Goal: Transaction & Acquisition: Purchase product/service

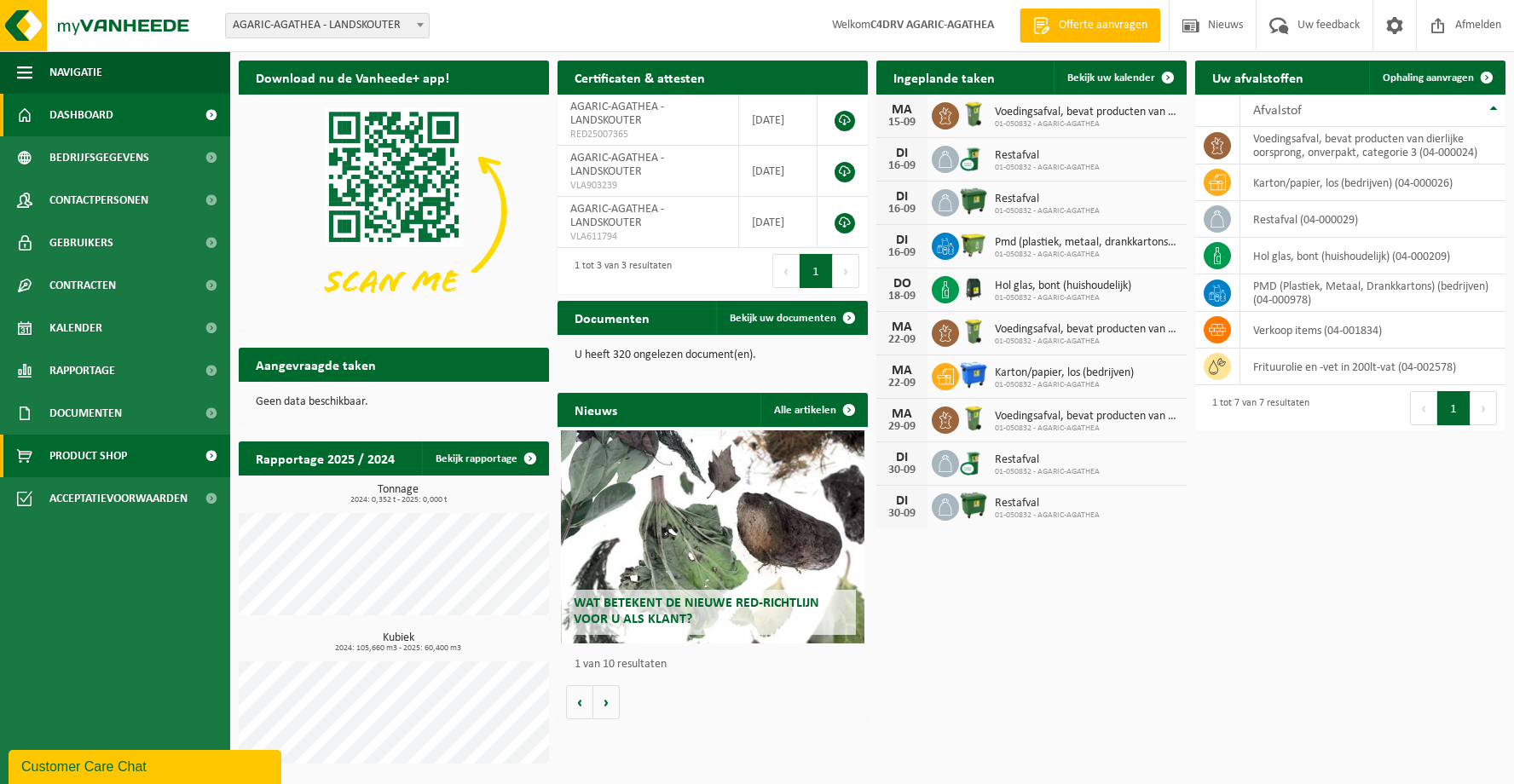
click at [58, 460] on span "Product Shop" at bounding box center [88, 456] width 77 height 43
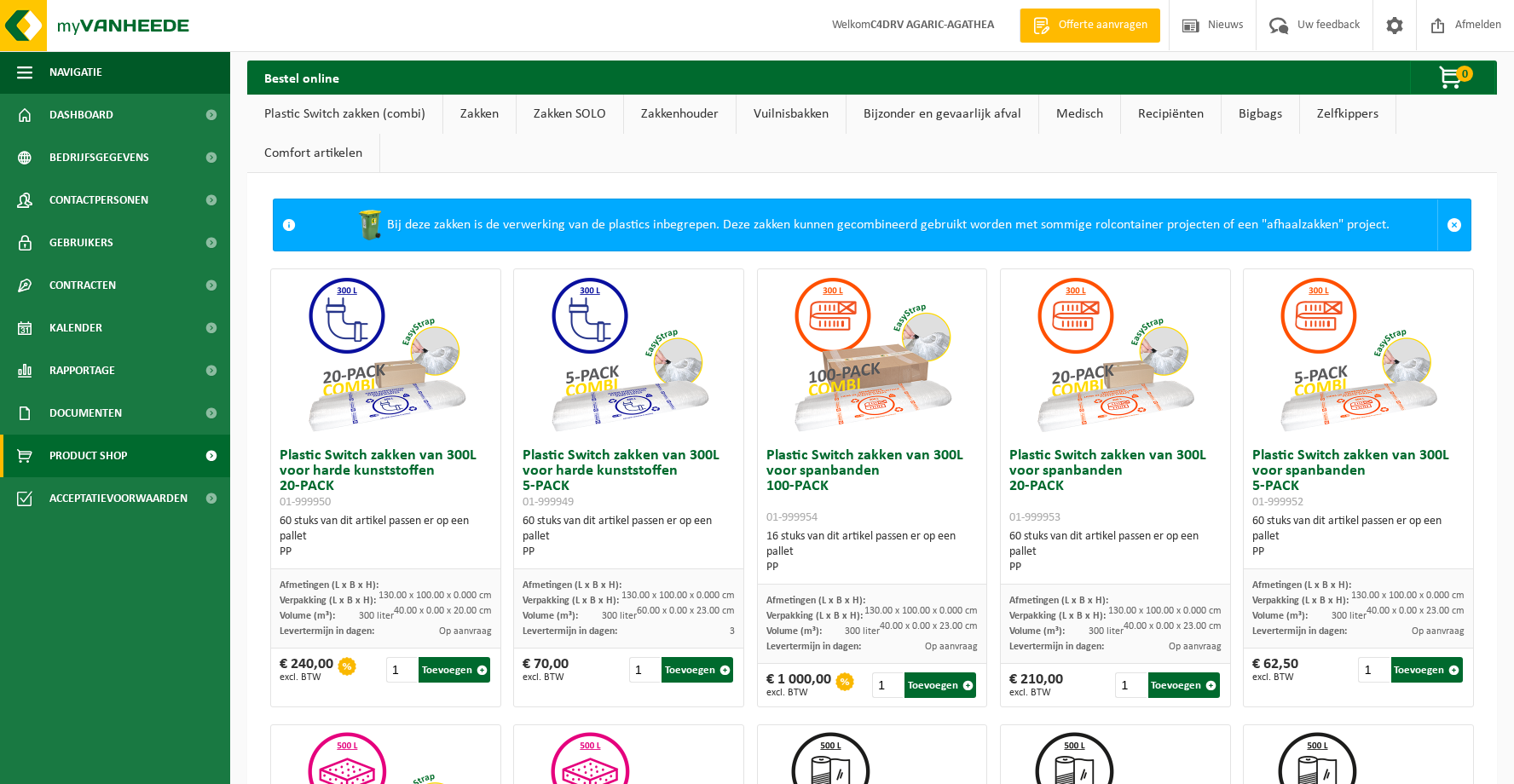
click at [793, 116] on link "Vuilnisbakken" at bounding box center [791, 113] width 109 height 39
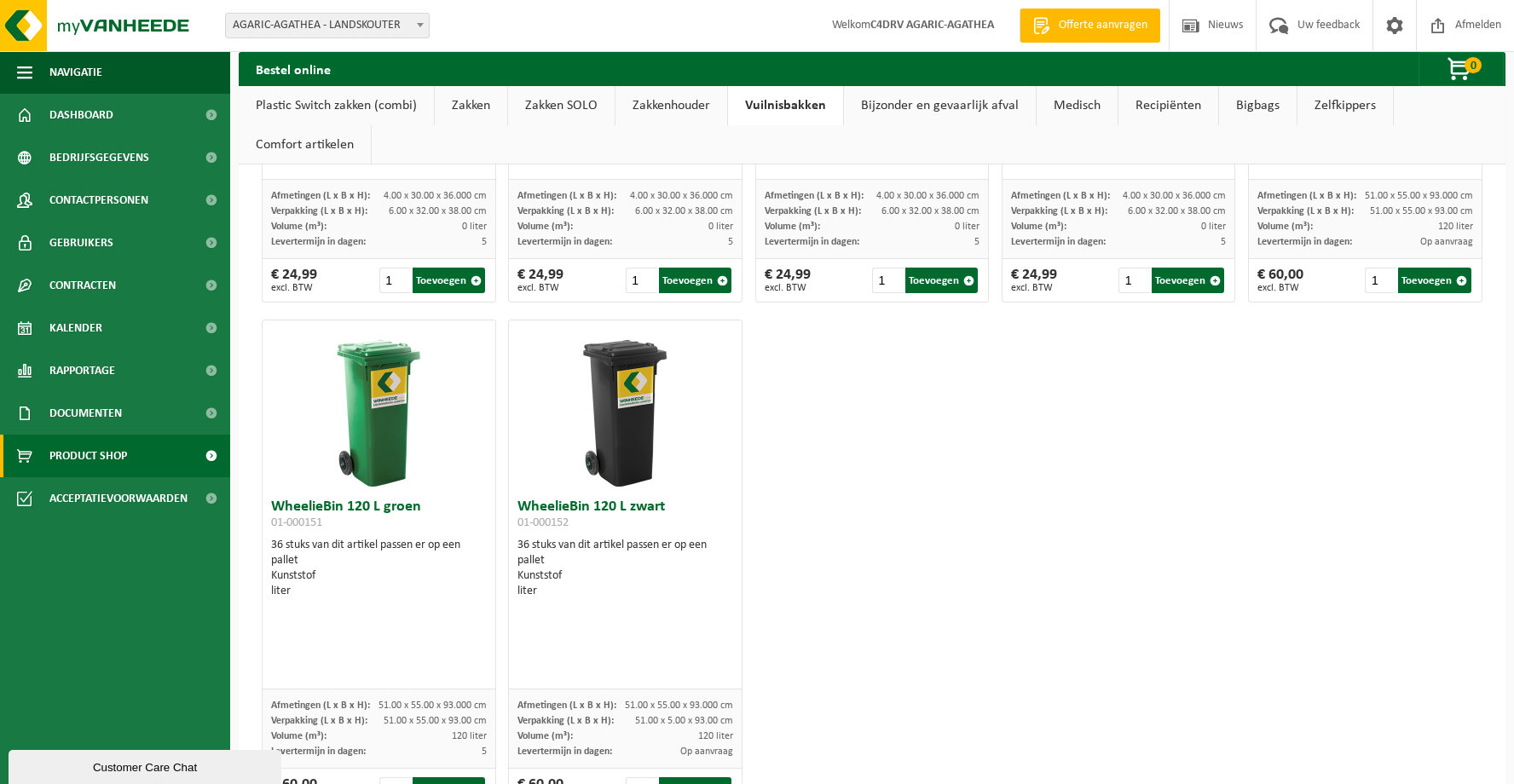
scroll to position [2497, 0]
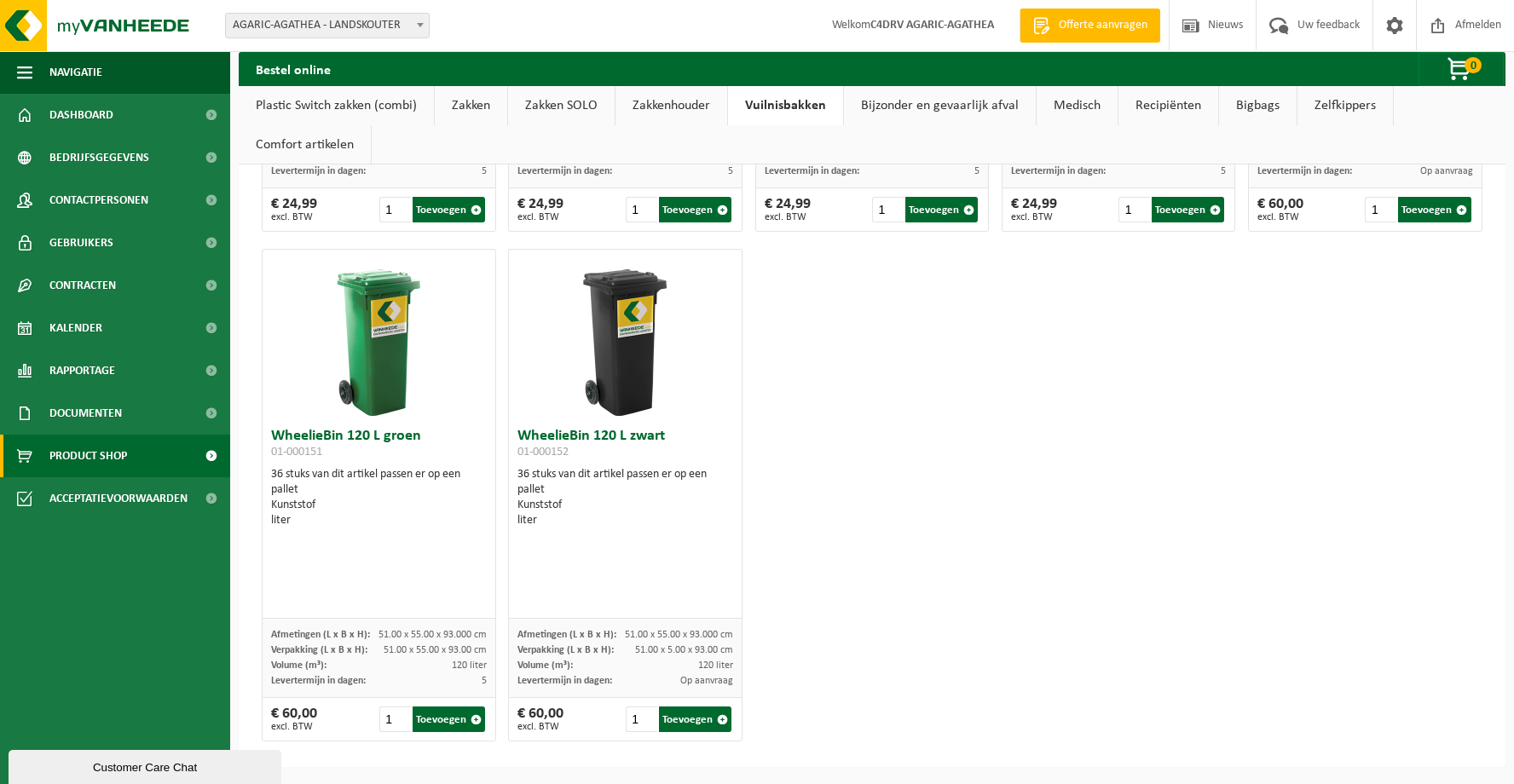
click at [913, 102] on link "Bijzonder en gevaarlijk afval" at bounding box center [939, 105] width 192 height 39
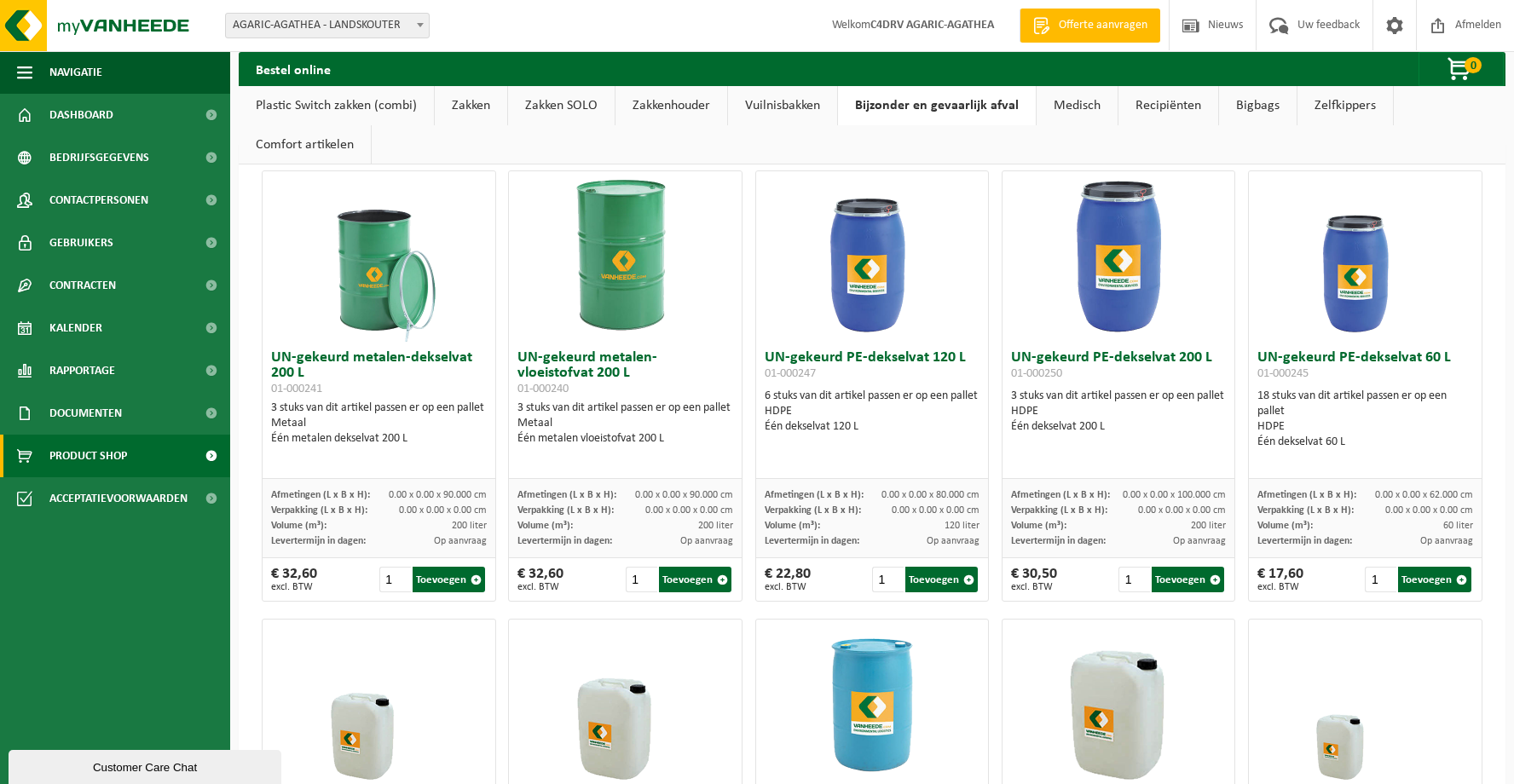
scroll to position [0, 0]
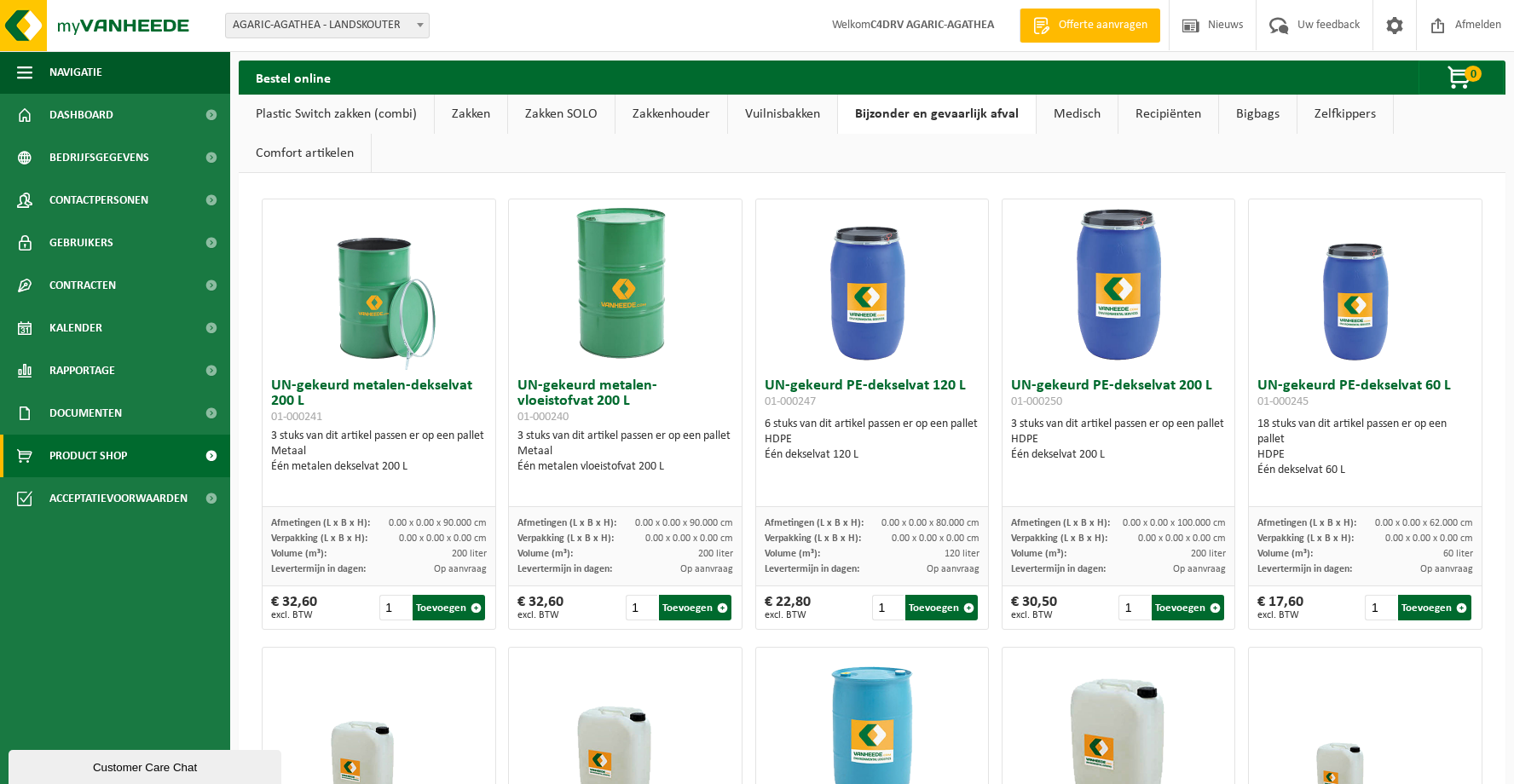
click at [1073, 116] on link "Medisch" at bounding box center [1077, 113] width 81 height 39
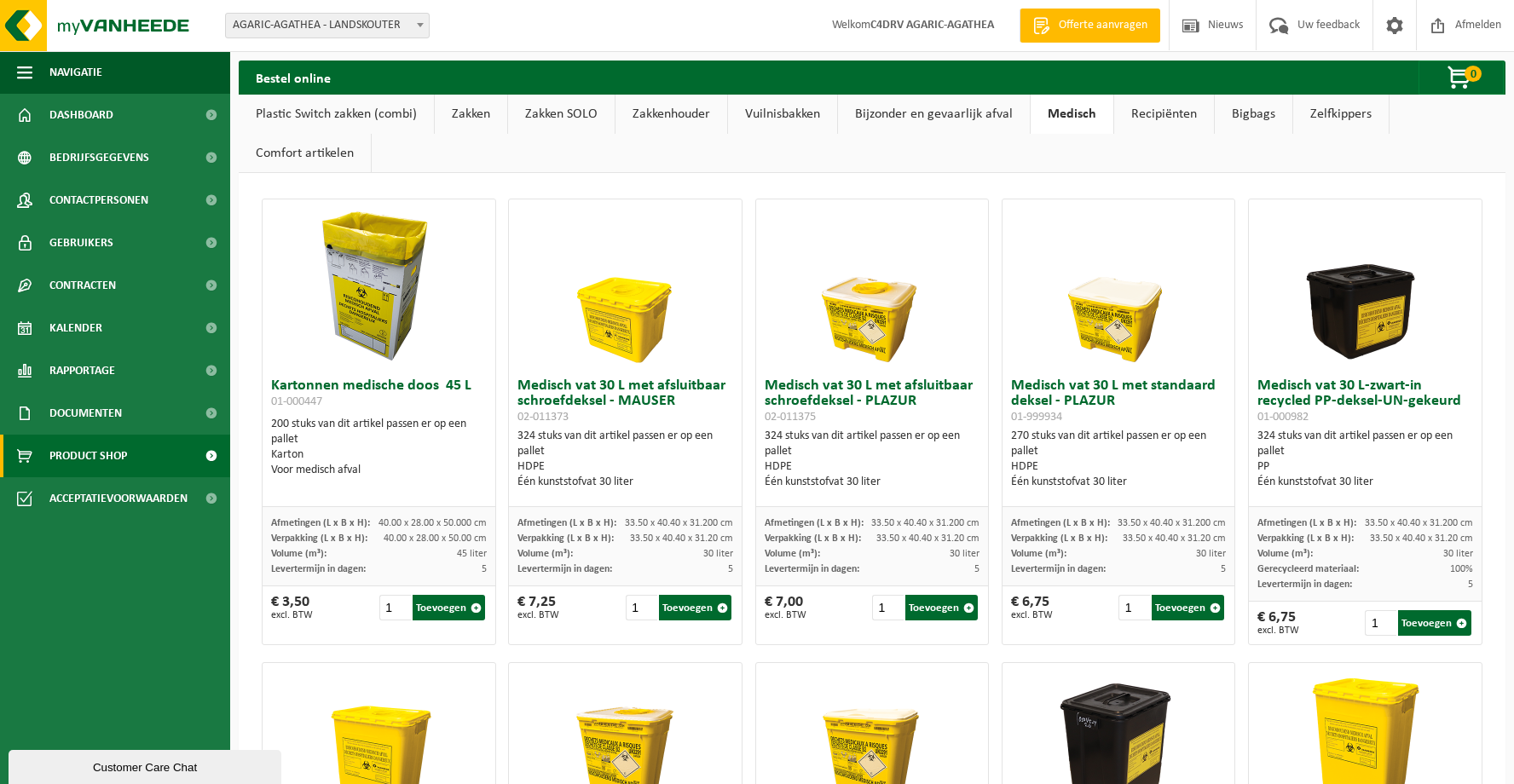
click at [1166, 117] on link "Recipiënten" at bounding box center [1164, 113] width 99 height 39
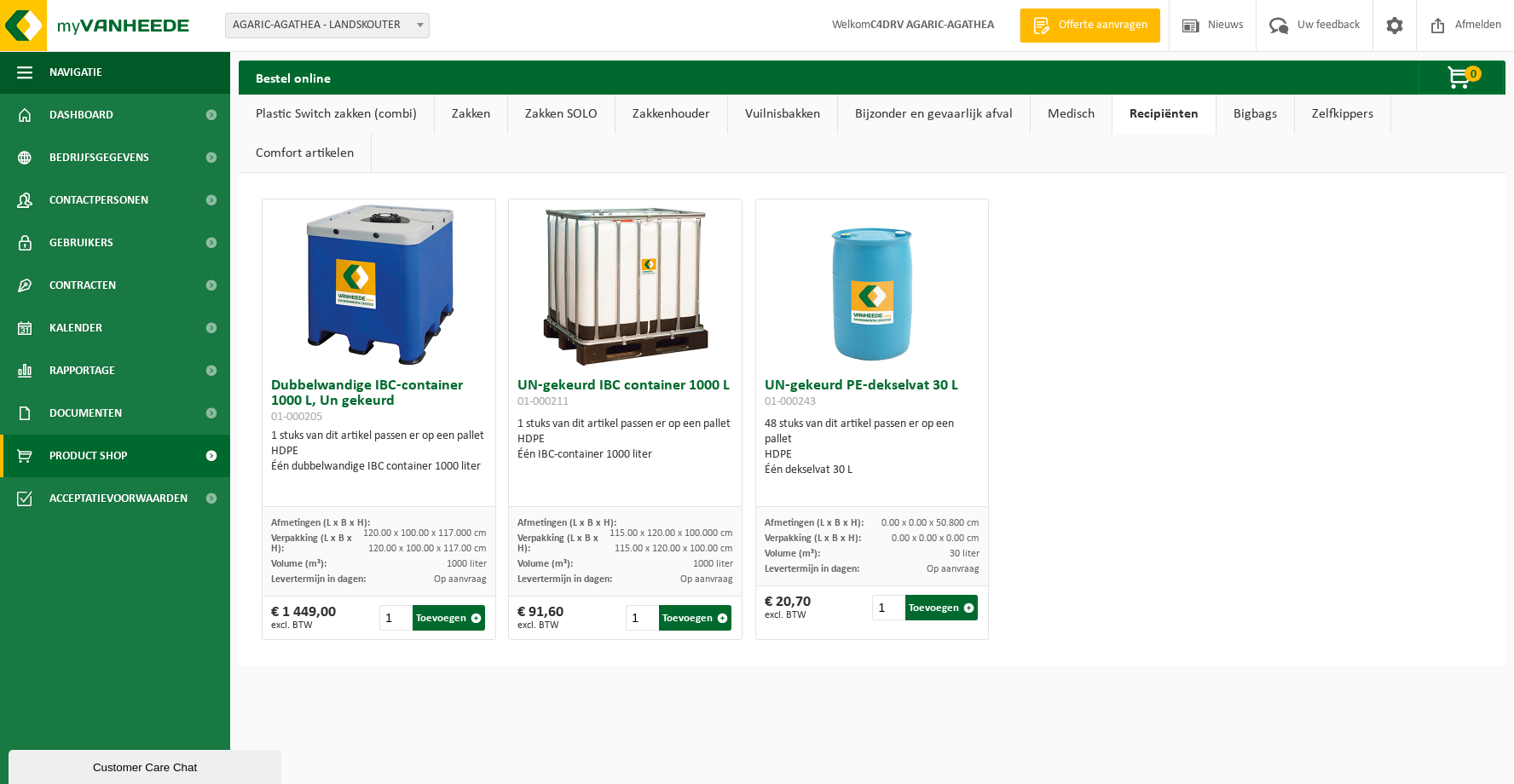
click at [1251, 117] on link "Bigbags" at bounding box center [1255, 113] width 77 height 39
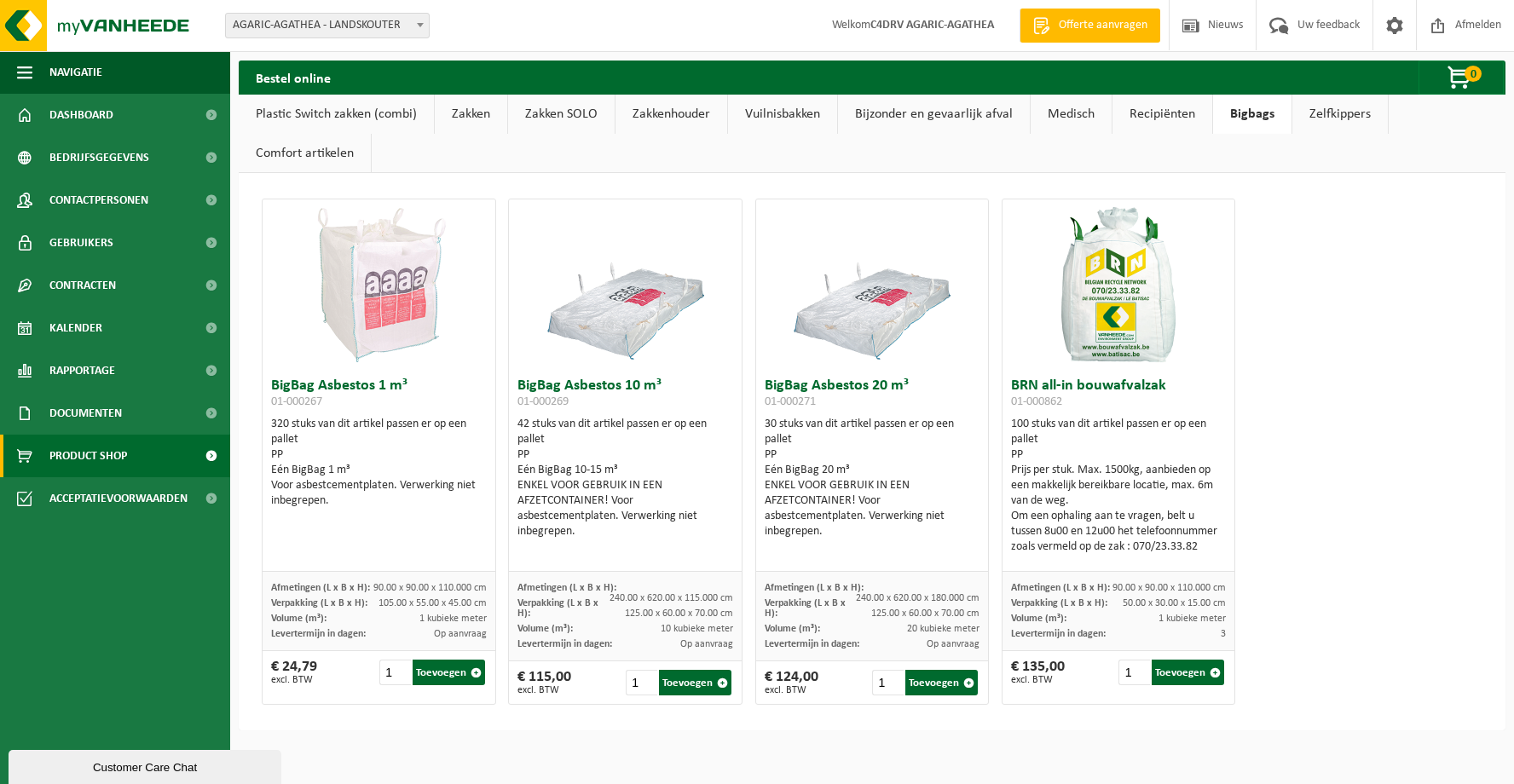
click at [1342, 115] on link "Zelfkippers" at bounding box center [1340, 113] width 95 height 39
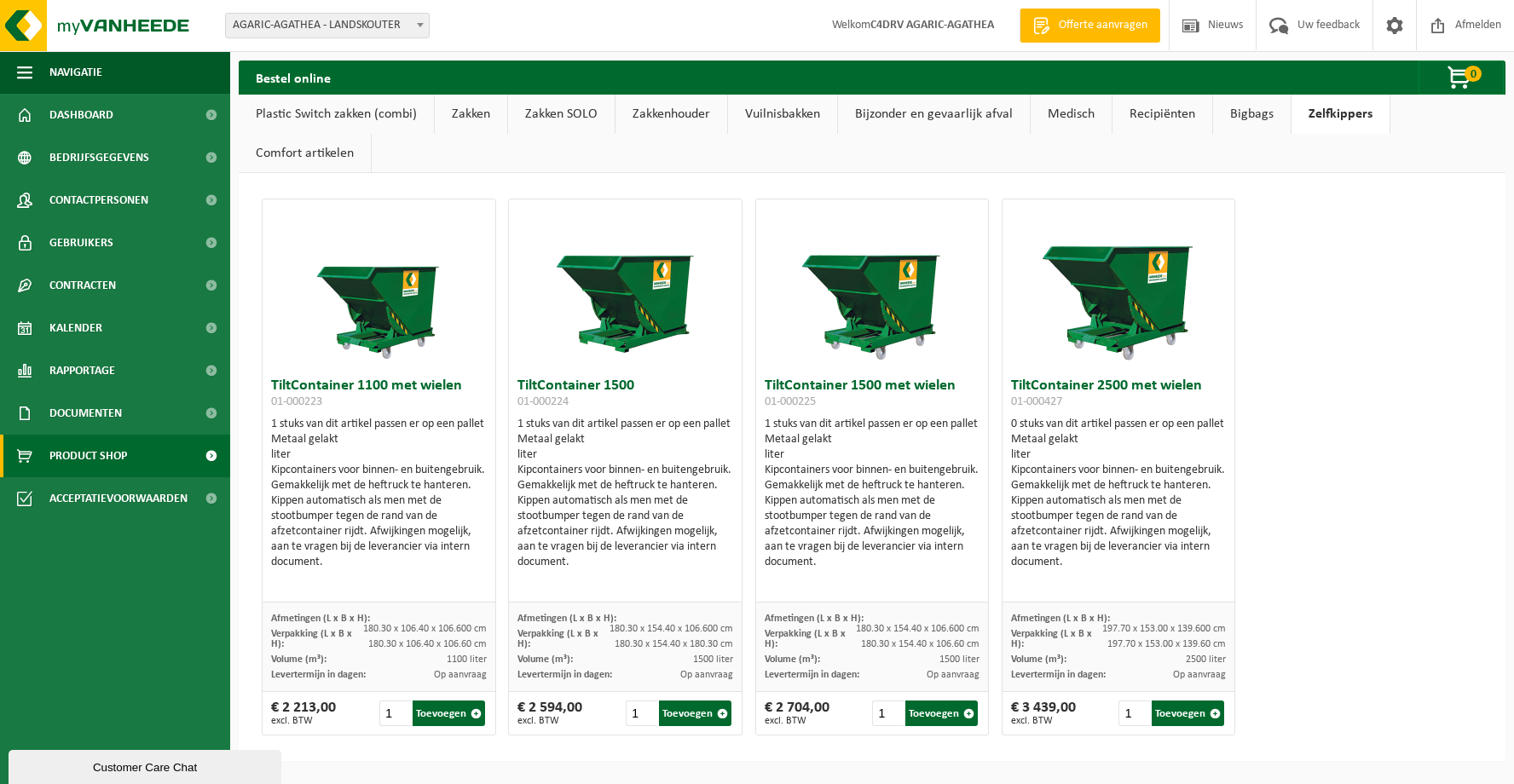
click at [661, 112] on link "Zakkenhouder" at bounding box center [671, 113] width 111 height 39
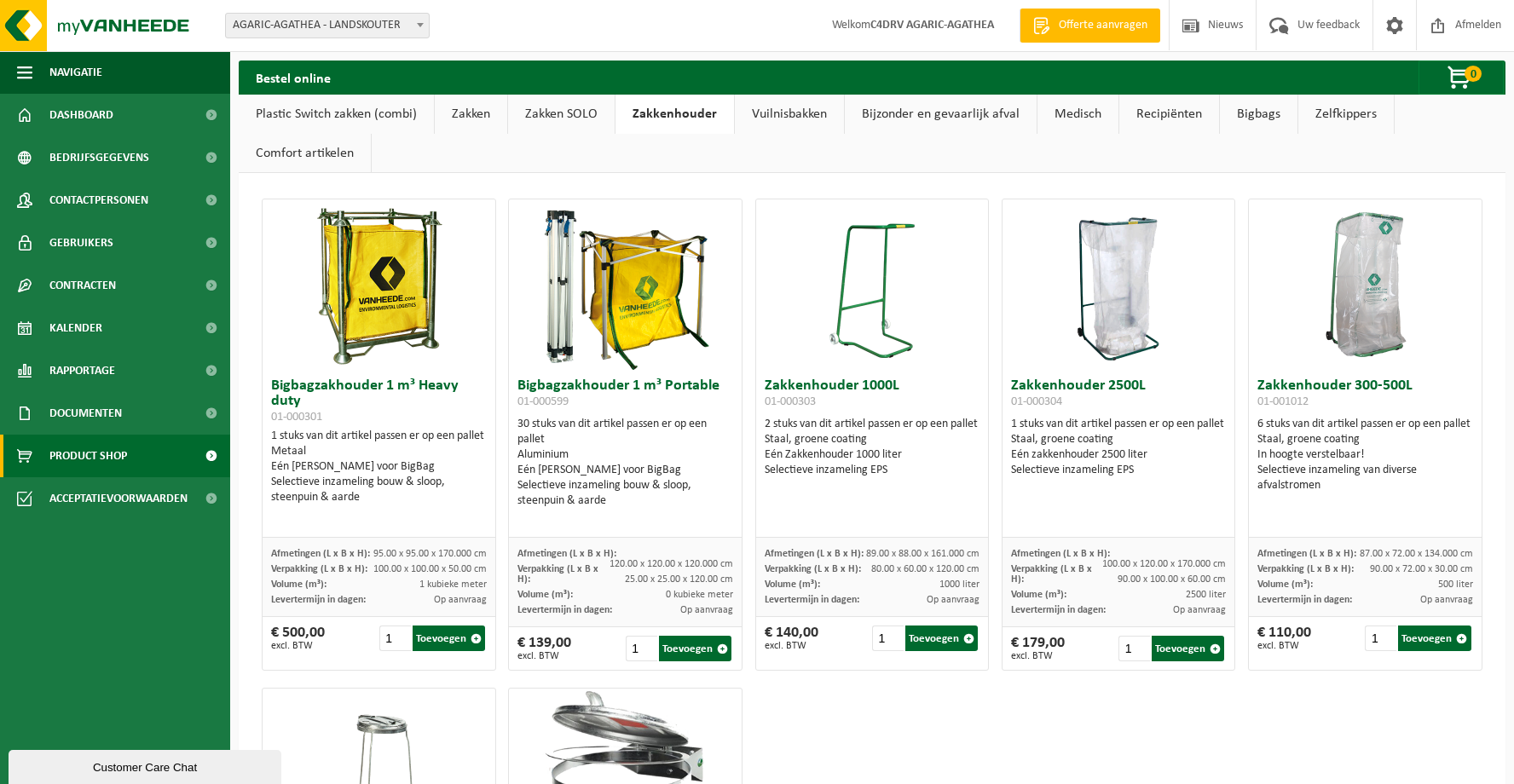
click at [557, 117] on link "Zakken SOLO" at bounding box center [561, 113] width 106 height 39
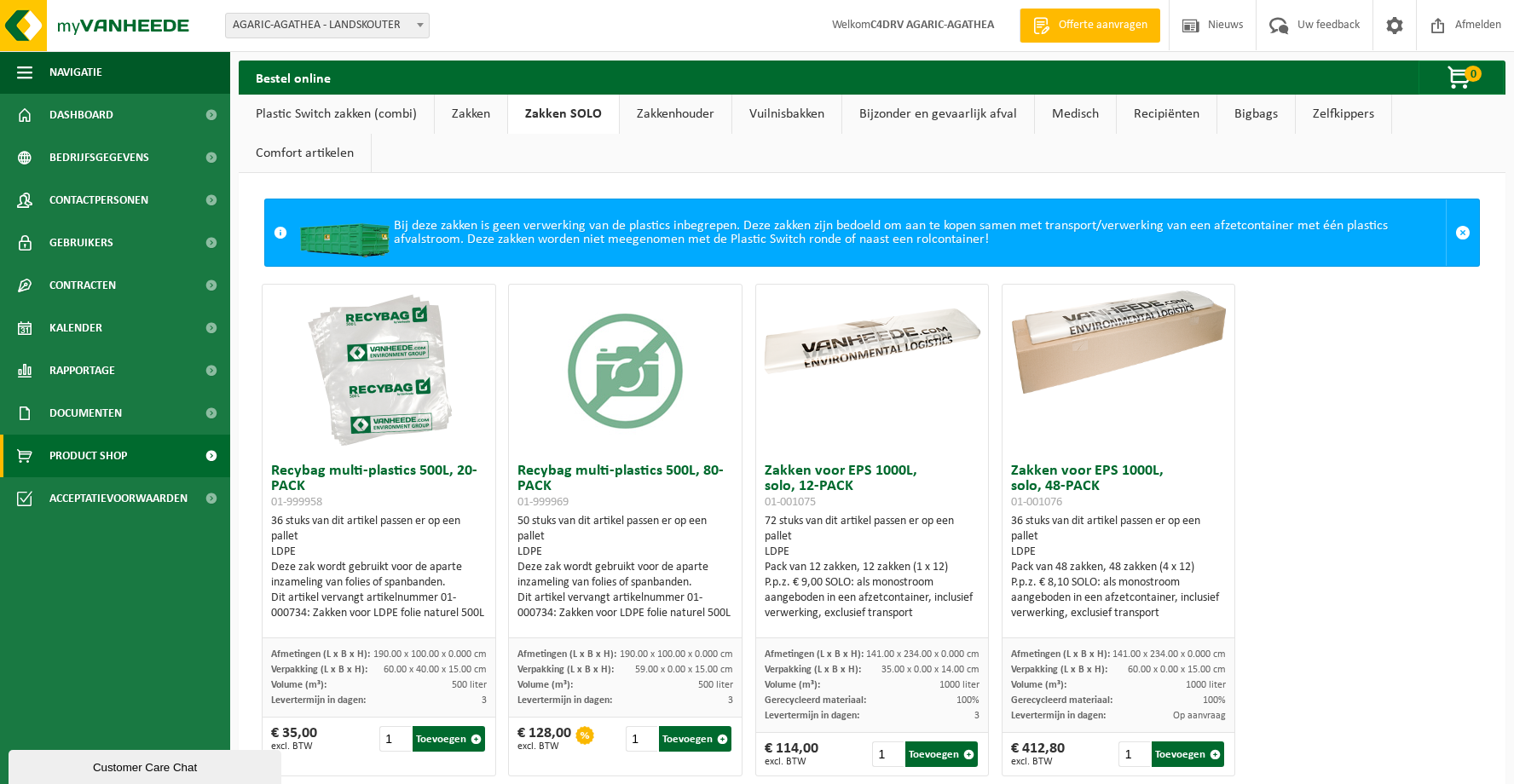
scroll to position [35, 0]
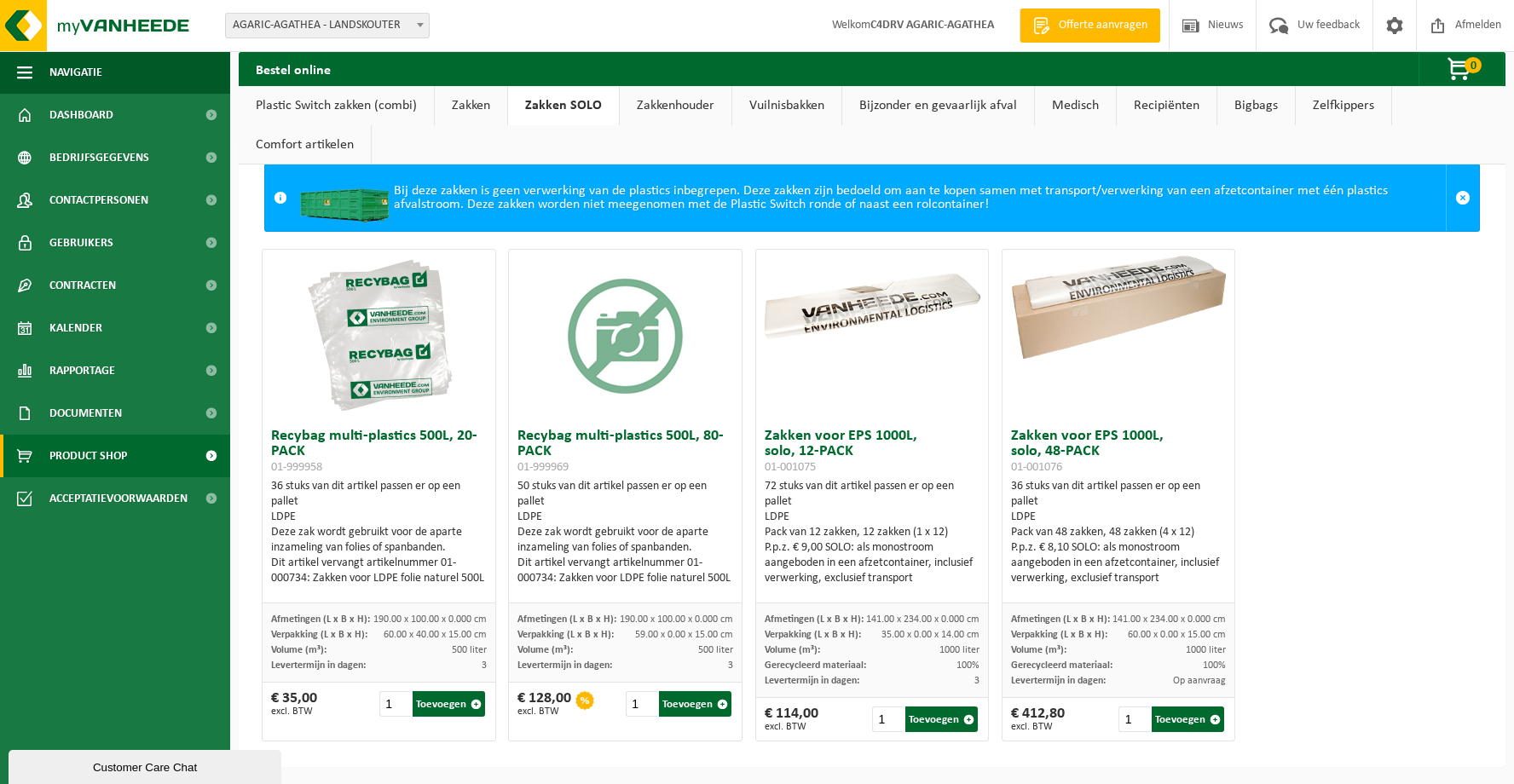
click at [467, 102] on link "Zakken" at bounding box center [471, 105] width 72 height 39
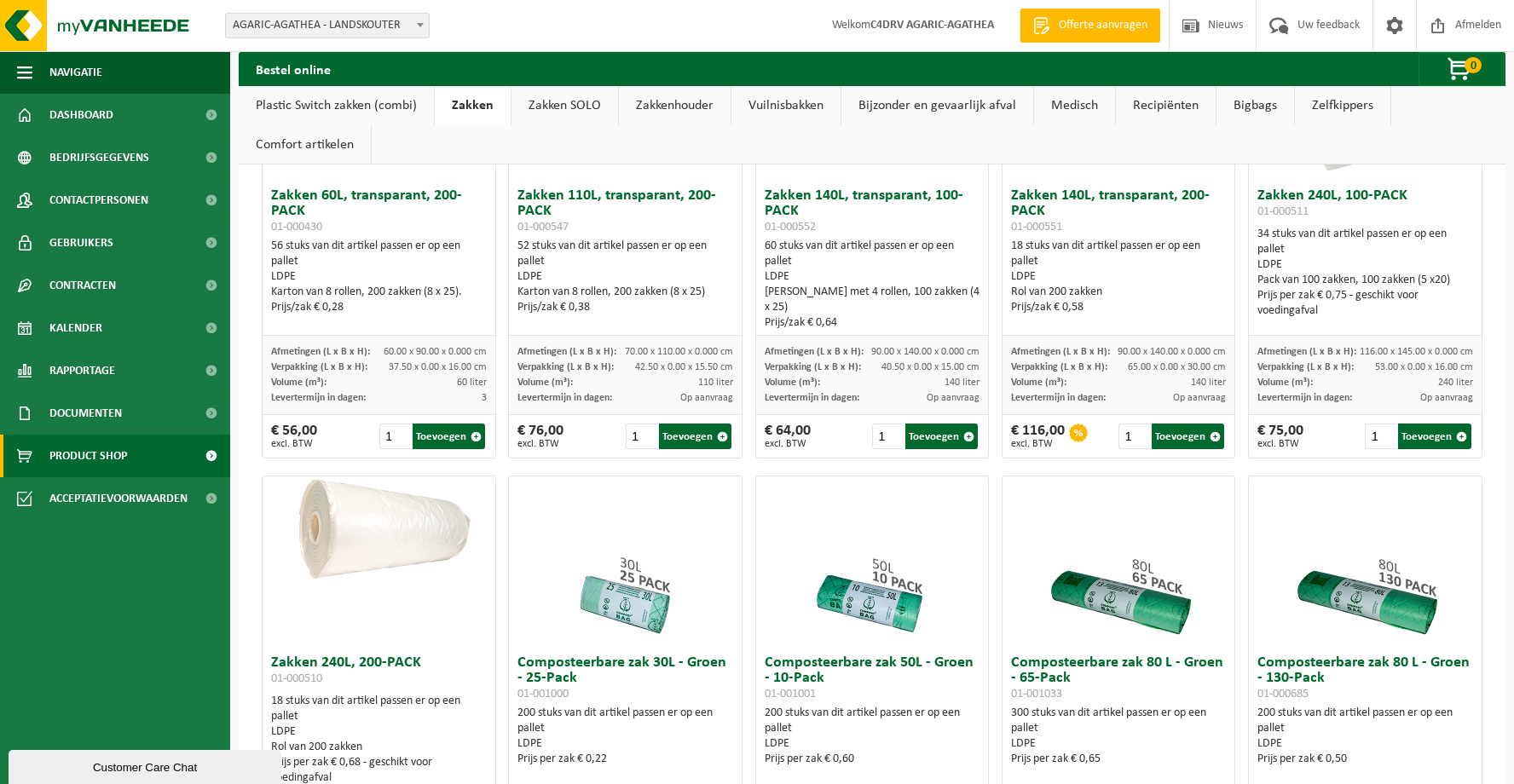
scroll to position [0, 0]
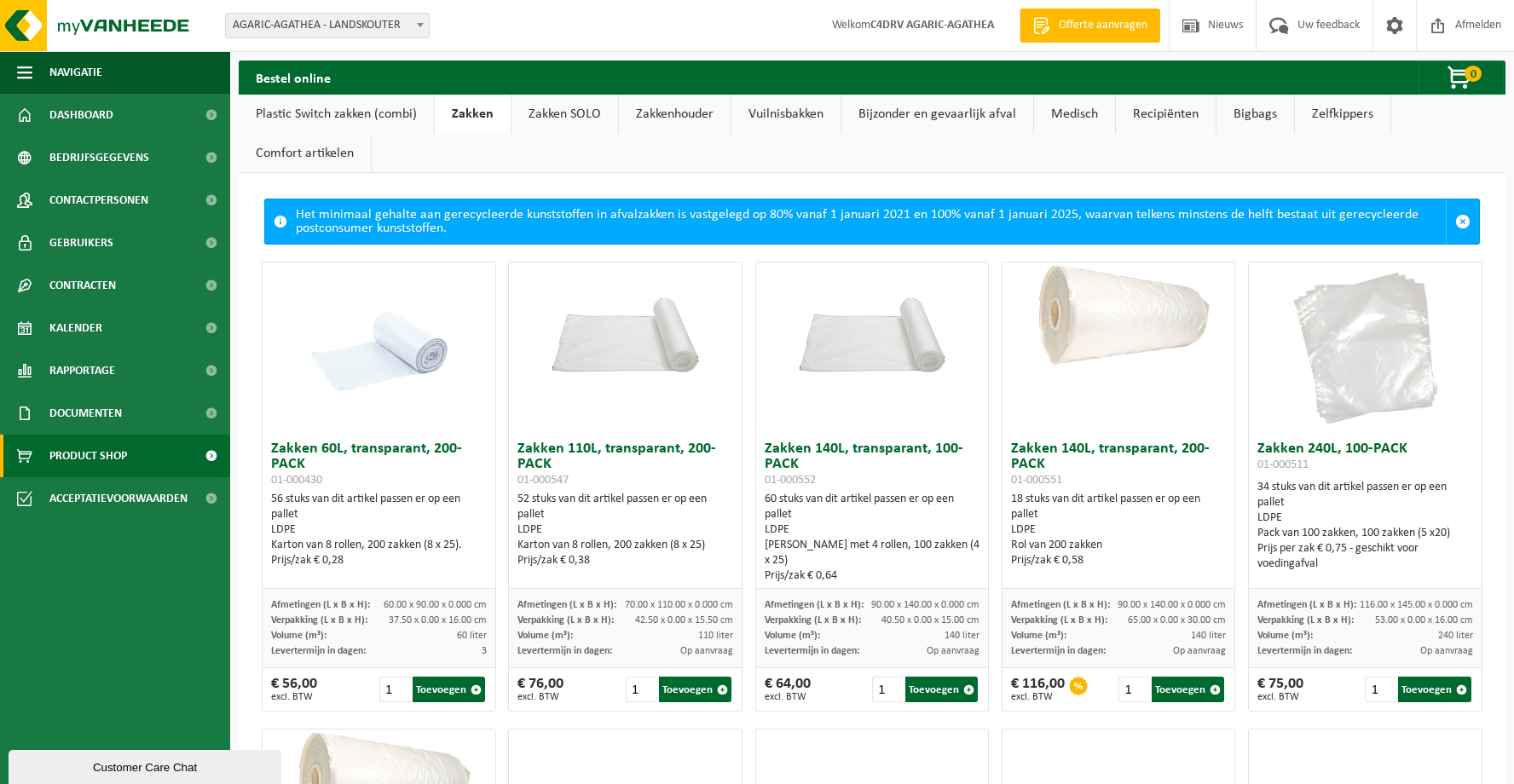
click at [303, 115] on link "Plastic Switch zakken (combi)" at bounding box center [336, 113] width 196 height 39
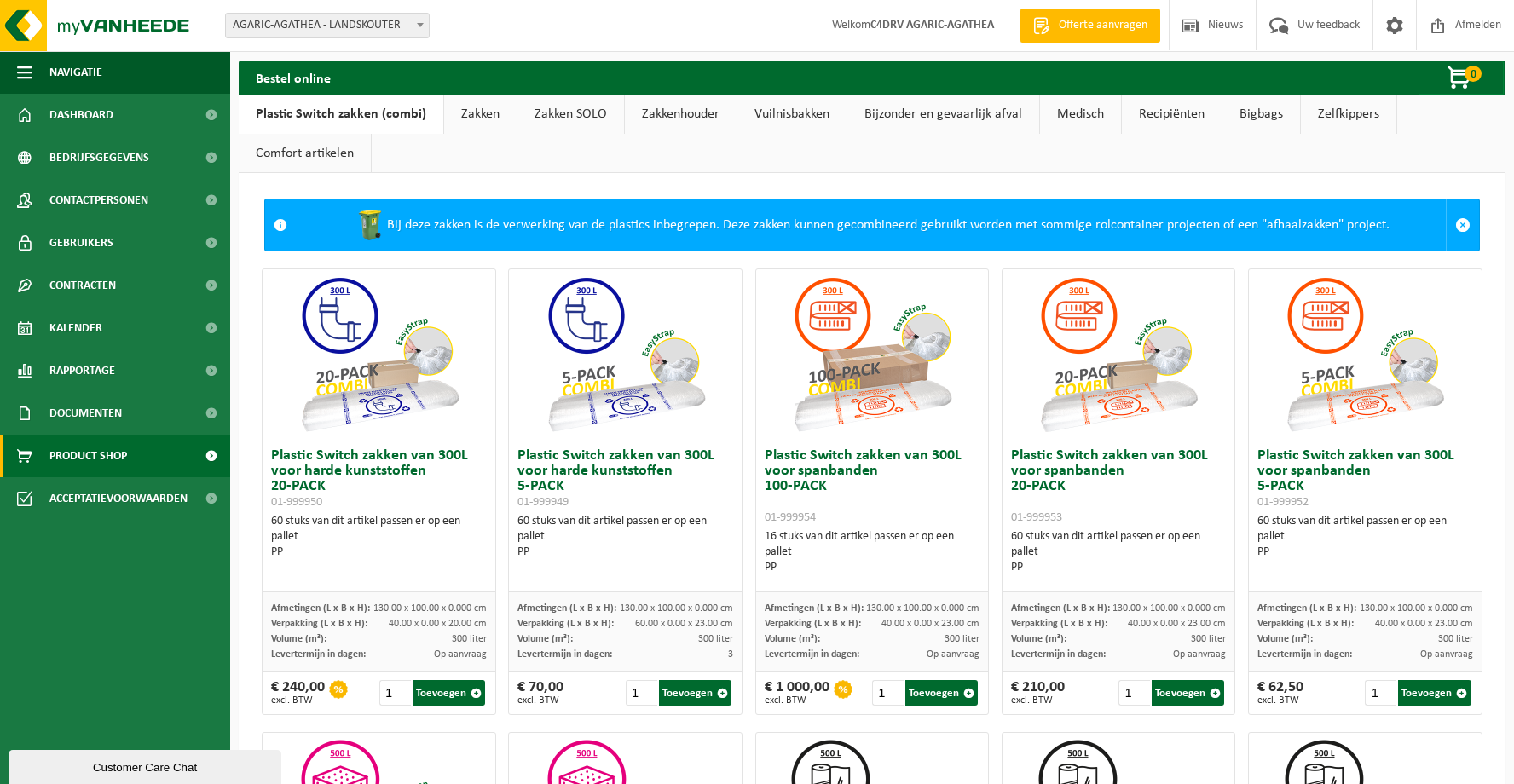
click at [472, 118] on link "Zakken" at bounding box center [480, 113] width 72 height 39
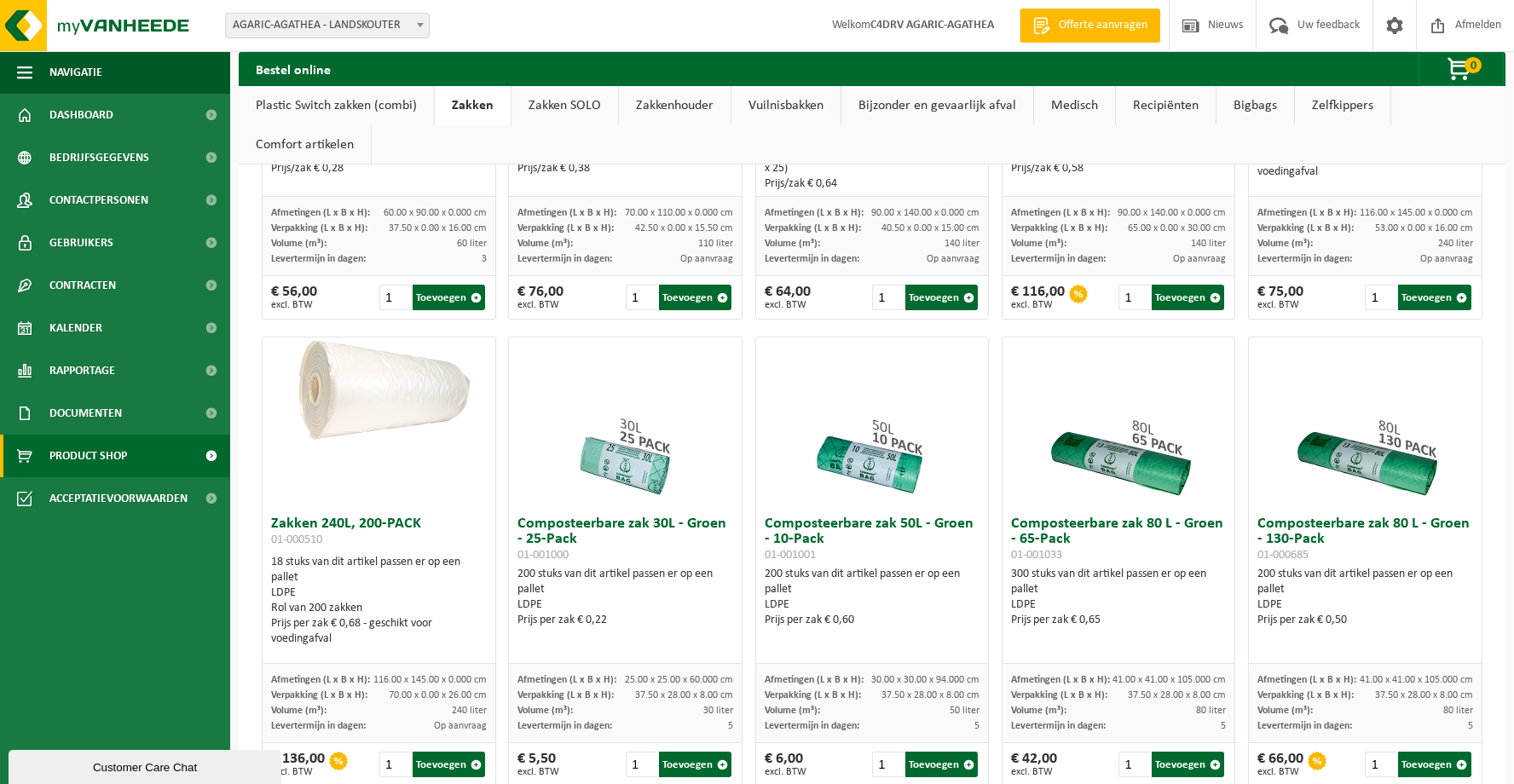
scroll to position [396, 0]
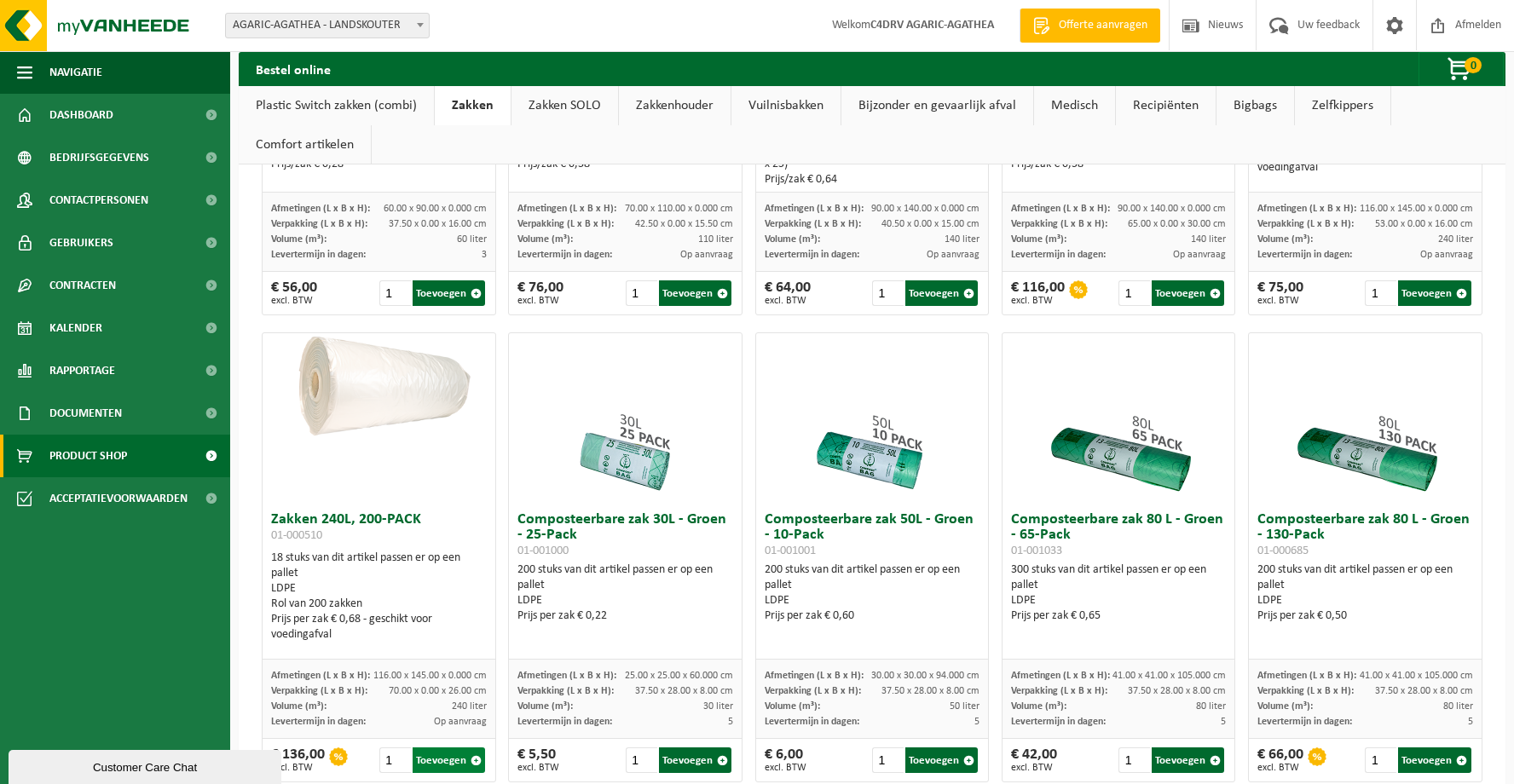
click at [455, 764] on button "Toevoegen" at bounding box center [449, 760] width 72 height 26
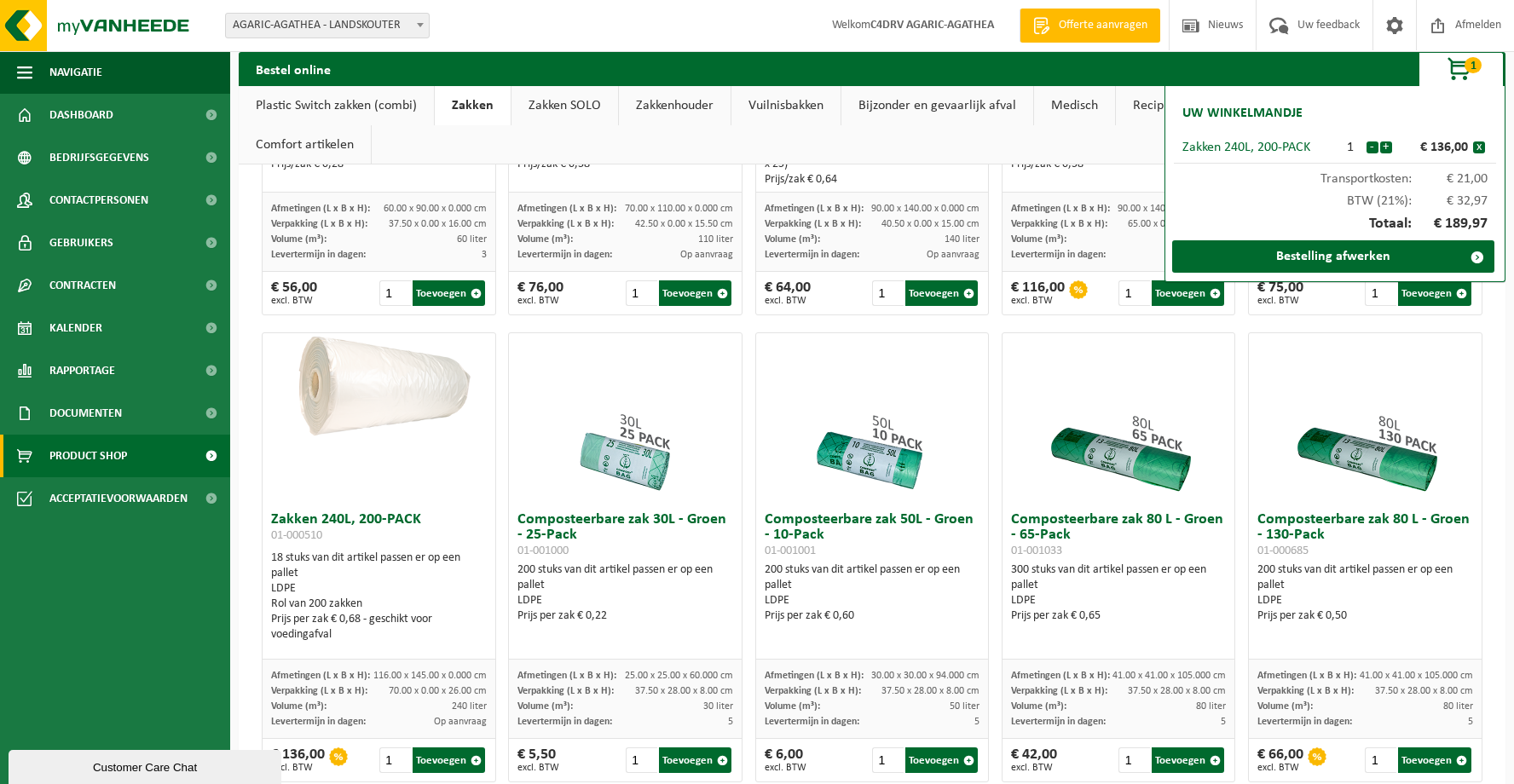
click at [1463, 65] on span "button" at bounding box center [1460, 69] width 85 height 34
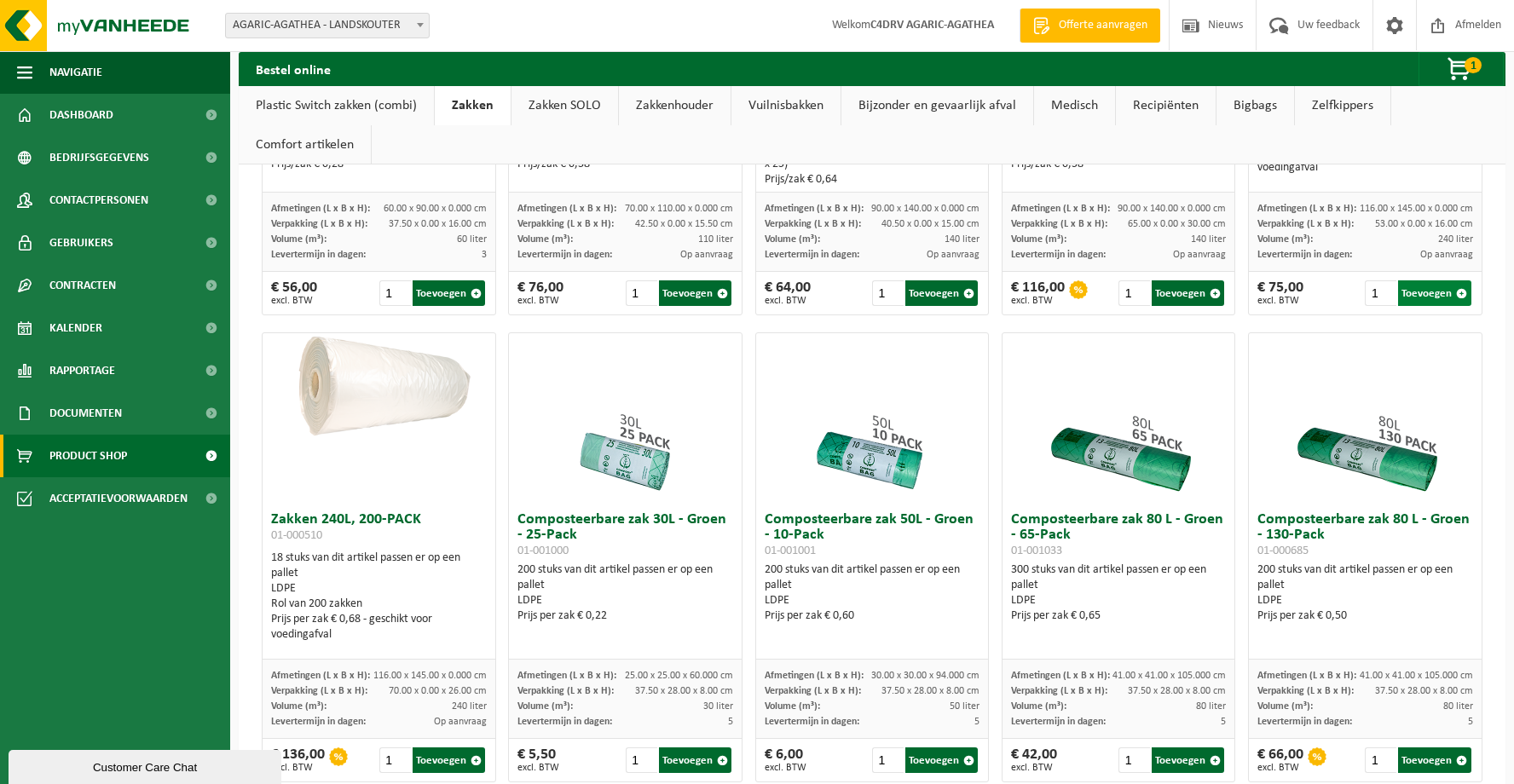
click at [1438, 291] on button "Toevoegen" at bounding box center [1434, 293] width 72 height 26
click at [1415, 292] on button "Toevoegen" at bounding box center [1434, 293] width 72 height 26
click at [1452, 68] on span "button" at bounding box center [1460, 69] width 85 height 34
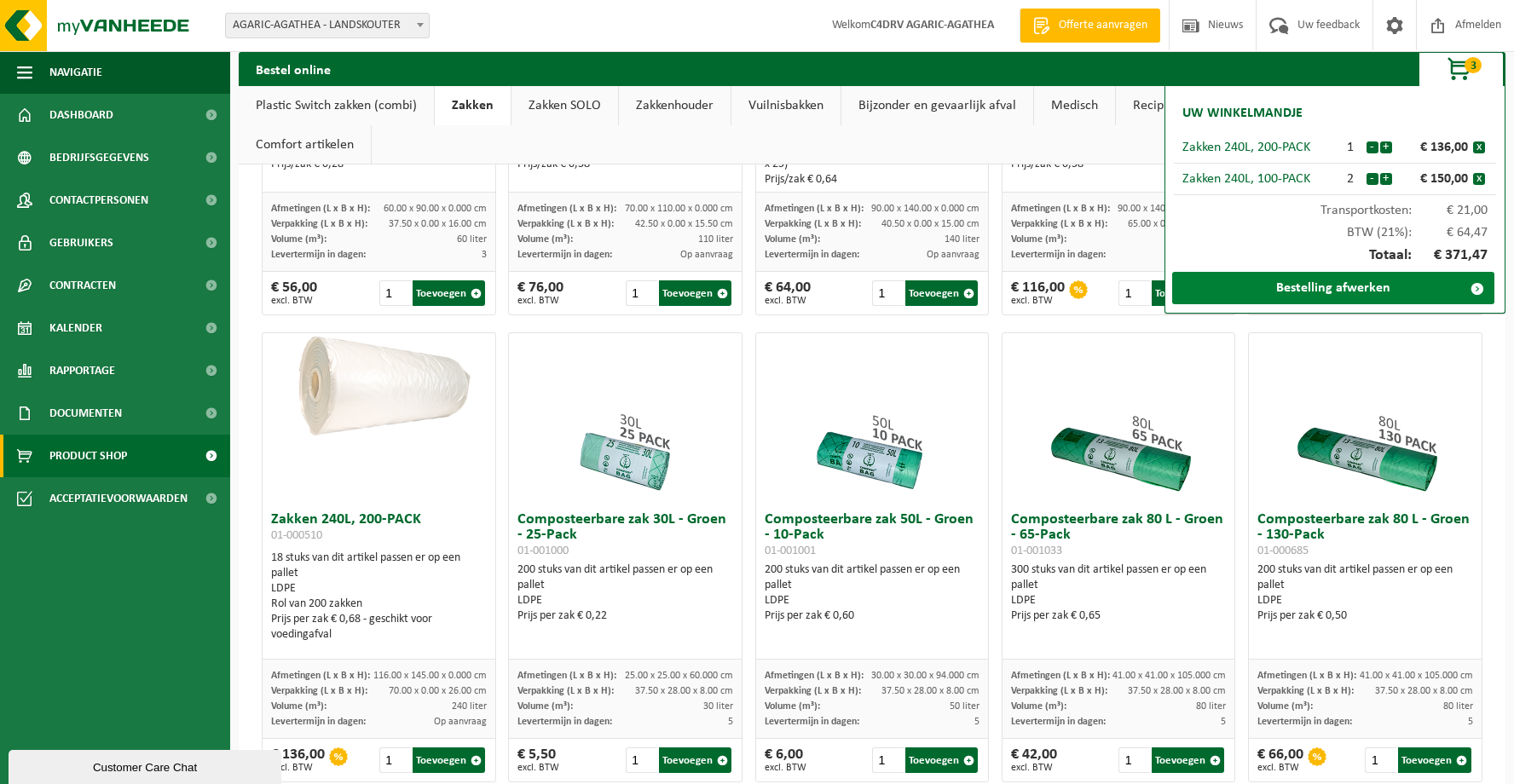
click at [1275, 284] on link "Bestelling afwerken" at bounding box center [1333, 288] width 323 height 33
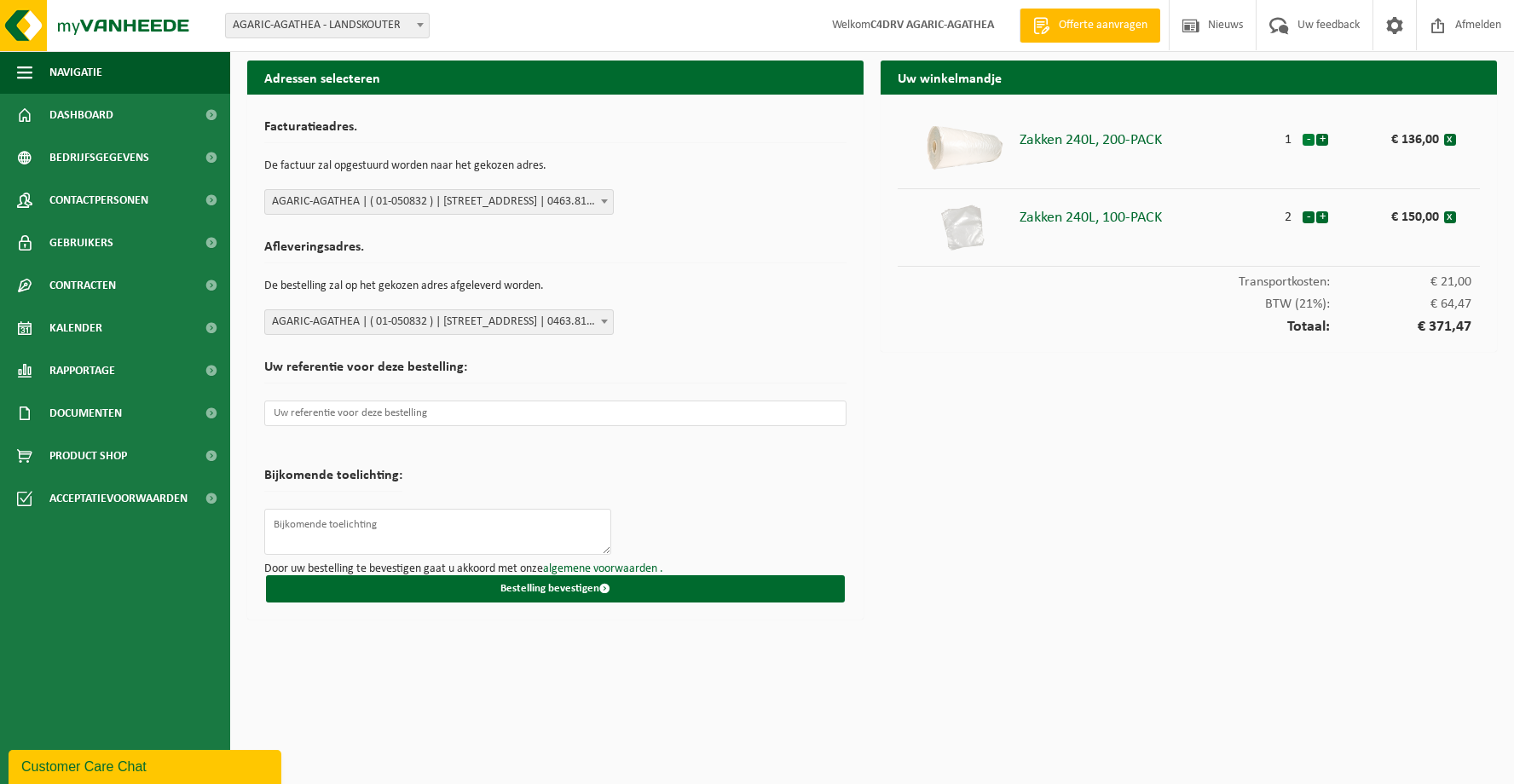
click at [1306, 139] on button "-" at bounding box center [1308, 140] width 12 height 12
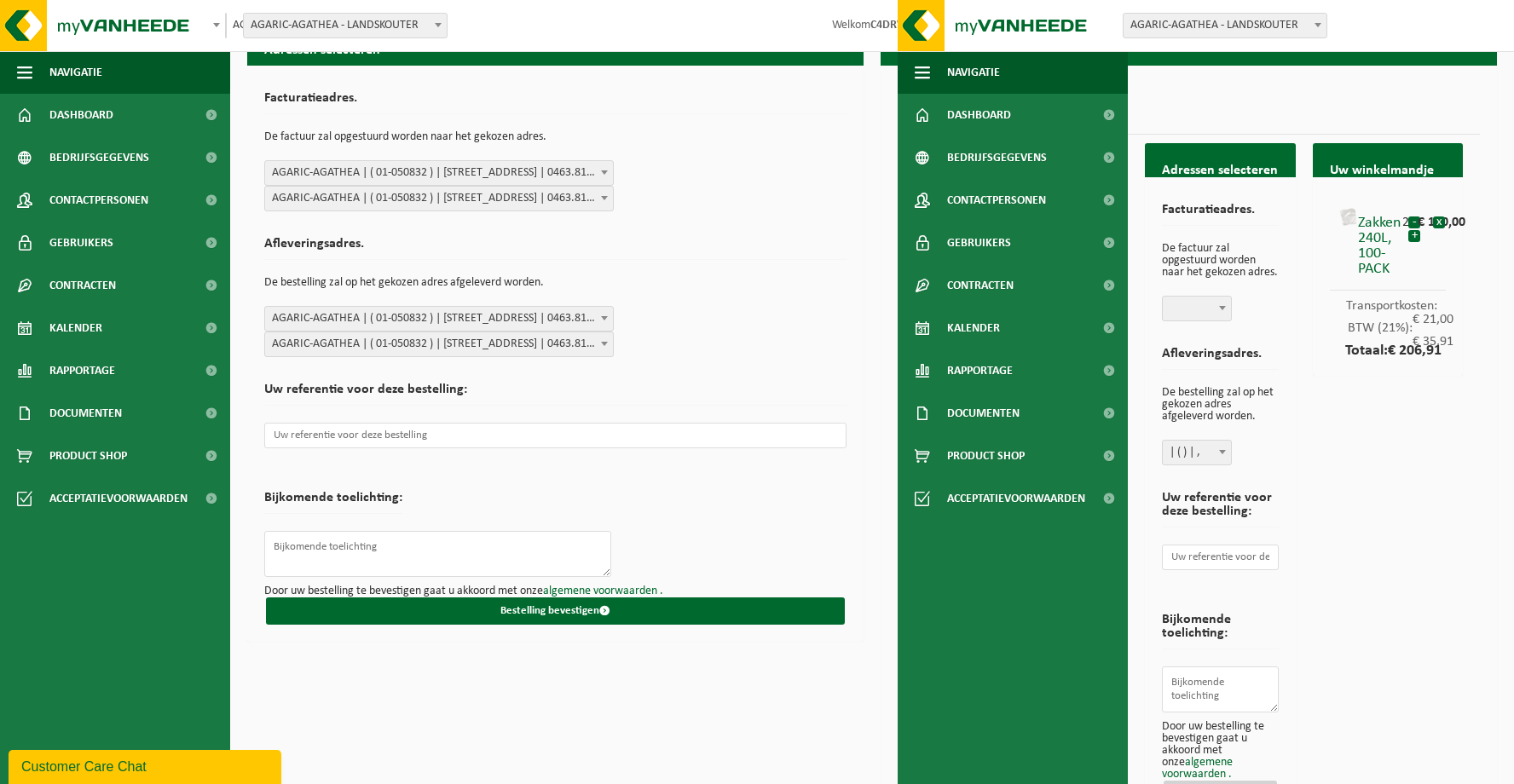
scroll to position [128, 0]
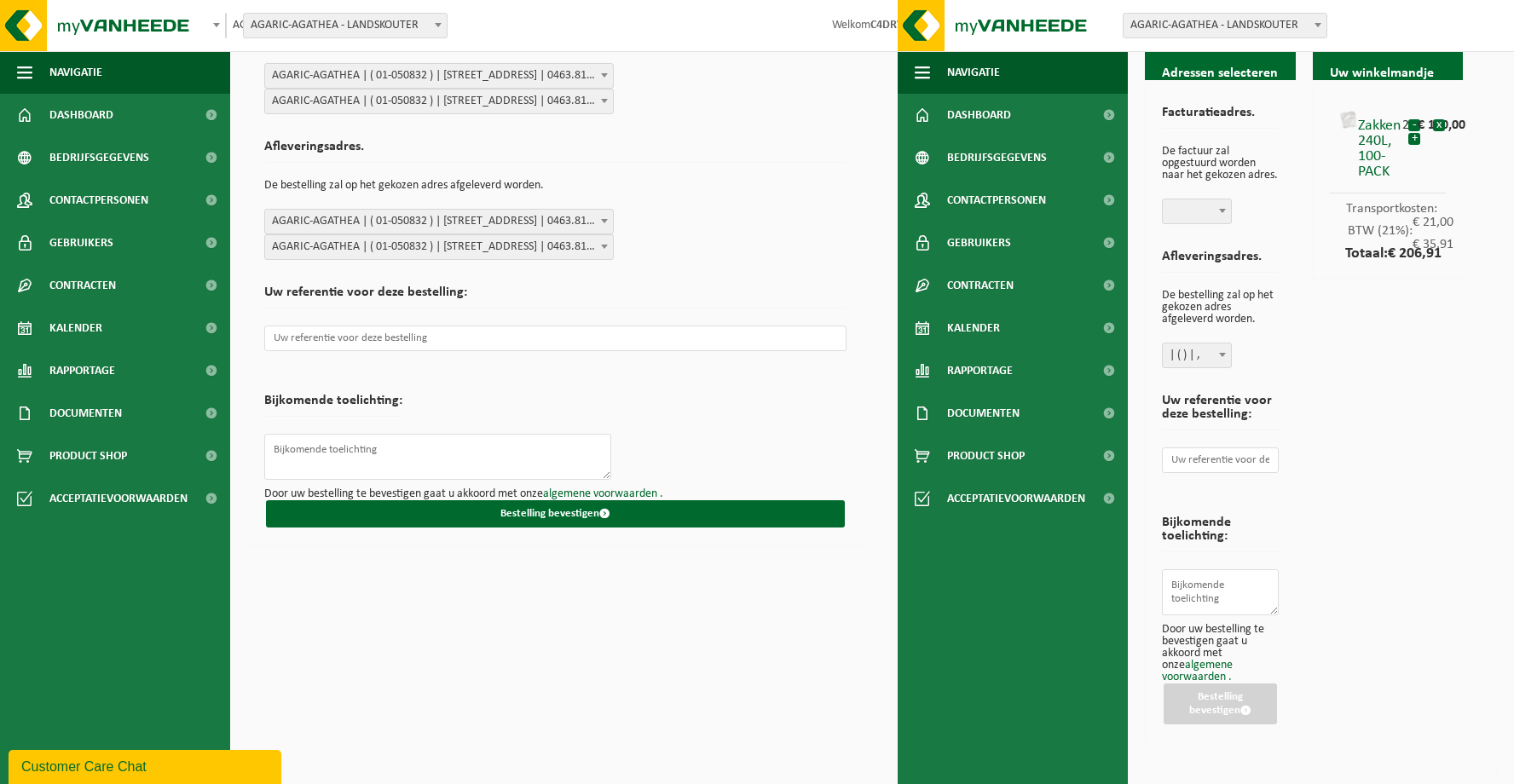
click at [1418, 124] on div "€ 150,00" at bounding box center [1425, 121] width 15 height 22
click at [1413, 124] on button "-" at bounding box center [1414, 125] width 12 height 12
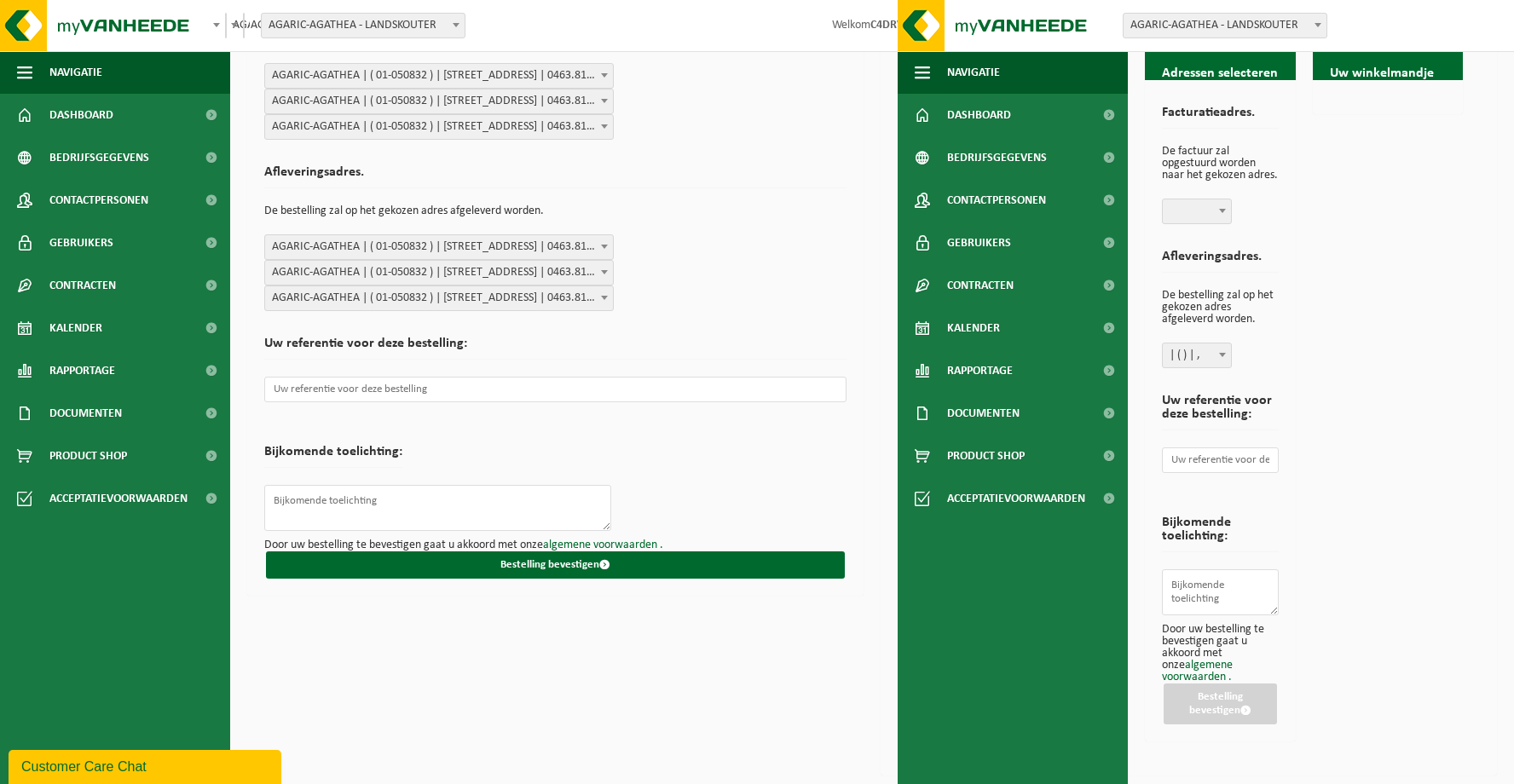
scroll to position [0, 0]
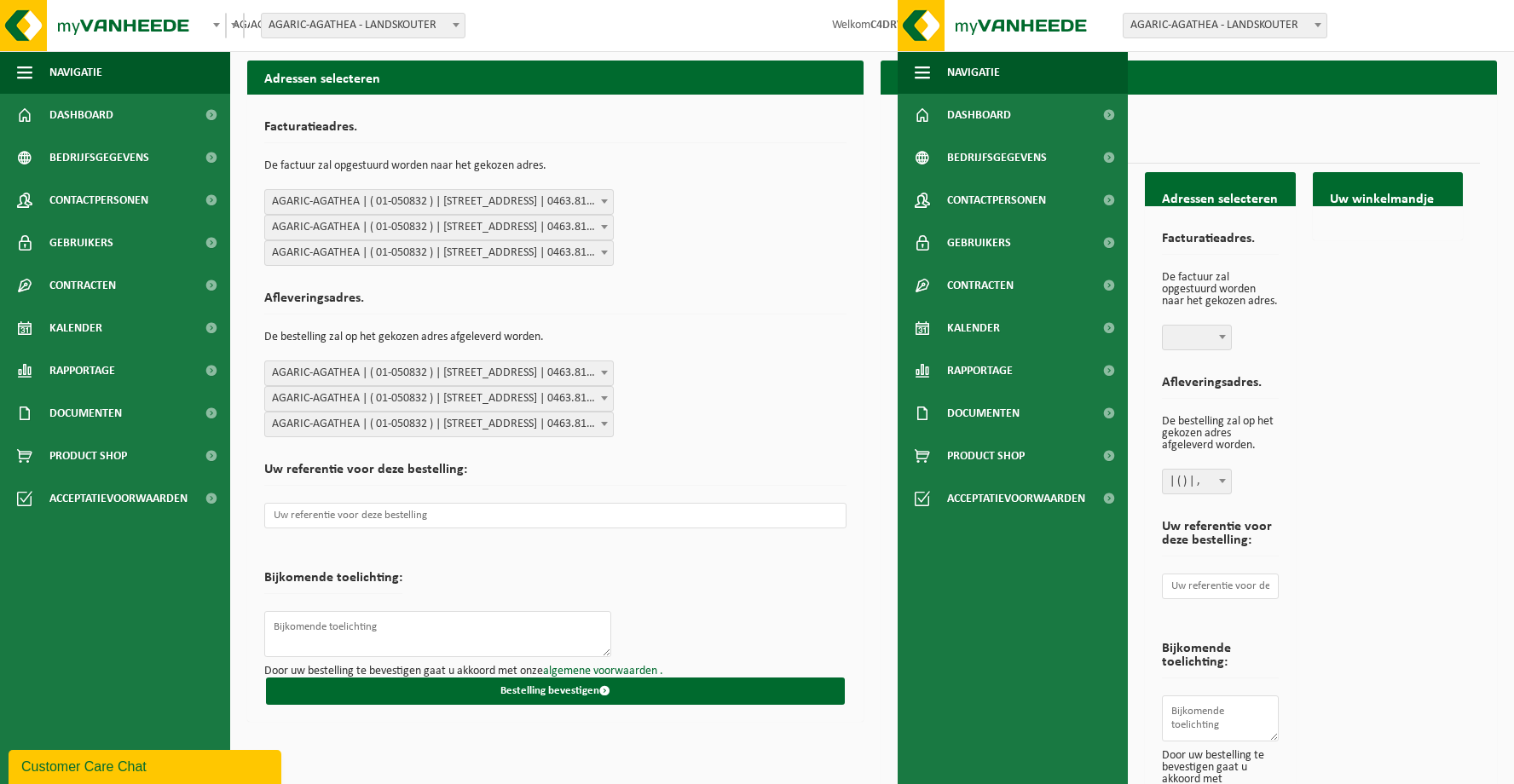
click at [823, 246] on div "Facturatieadres. De factuur zal opgestuurd worden naar het gekozen adres. AGARI…" at bounding box center [555, 188] width 582 height 154
click at [1389, 199] on h2 "Uw winkelmandje" at bounding box center [1388, 199] width 151 height 39
click at [99, 433] on span "Documenten" at bounding box center [85, 413] width 72 height 43
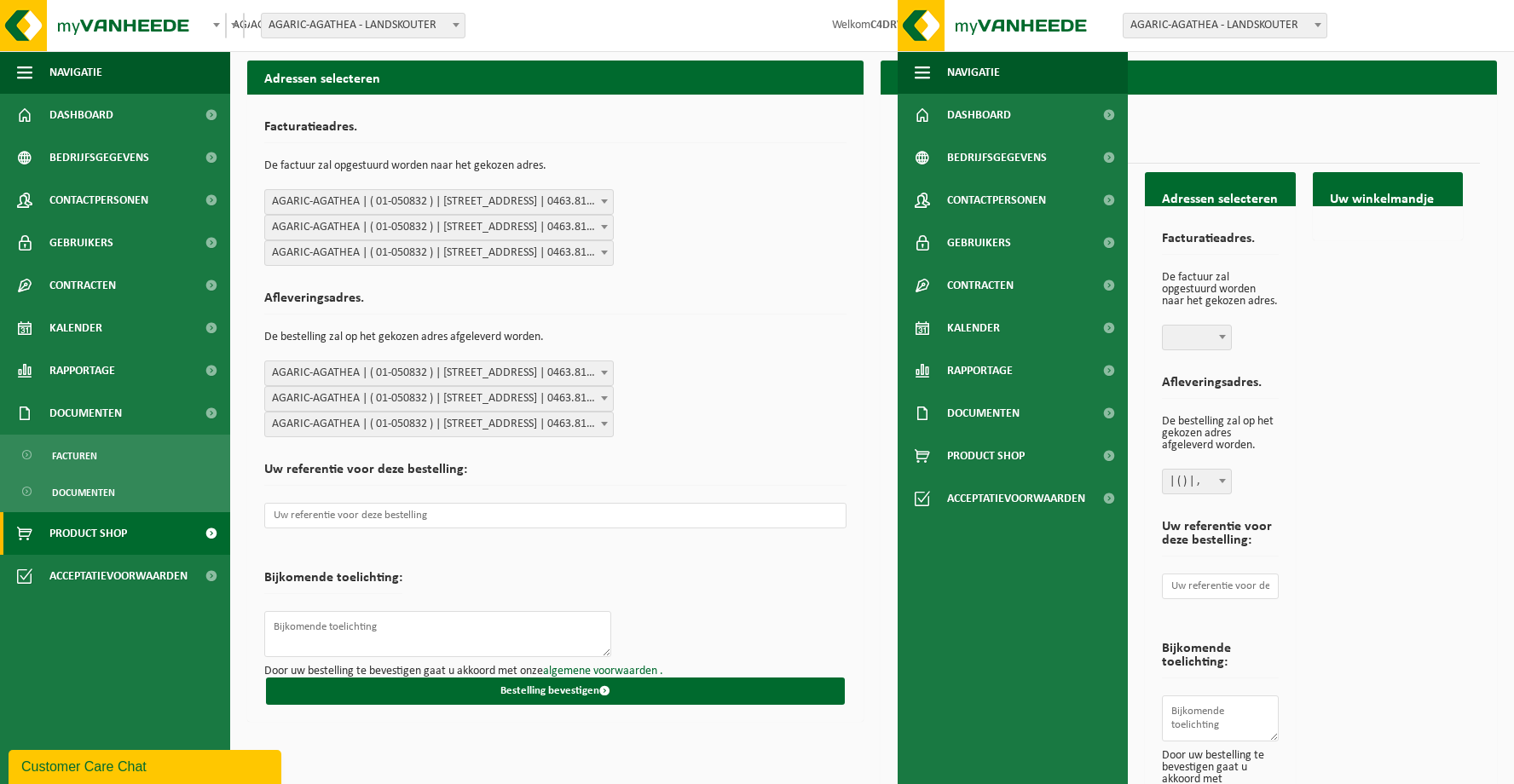
click at [76, 539] on span "Product Shop" at bounding box center [88, 533] width 77 height 43
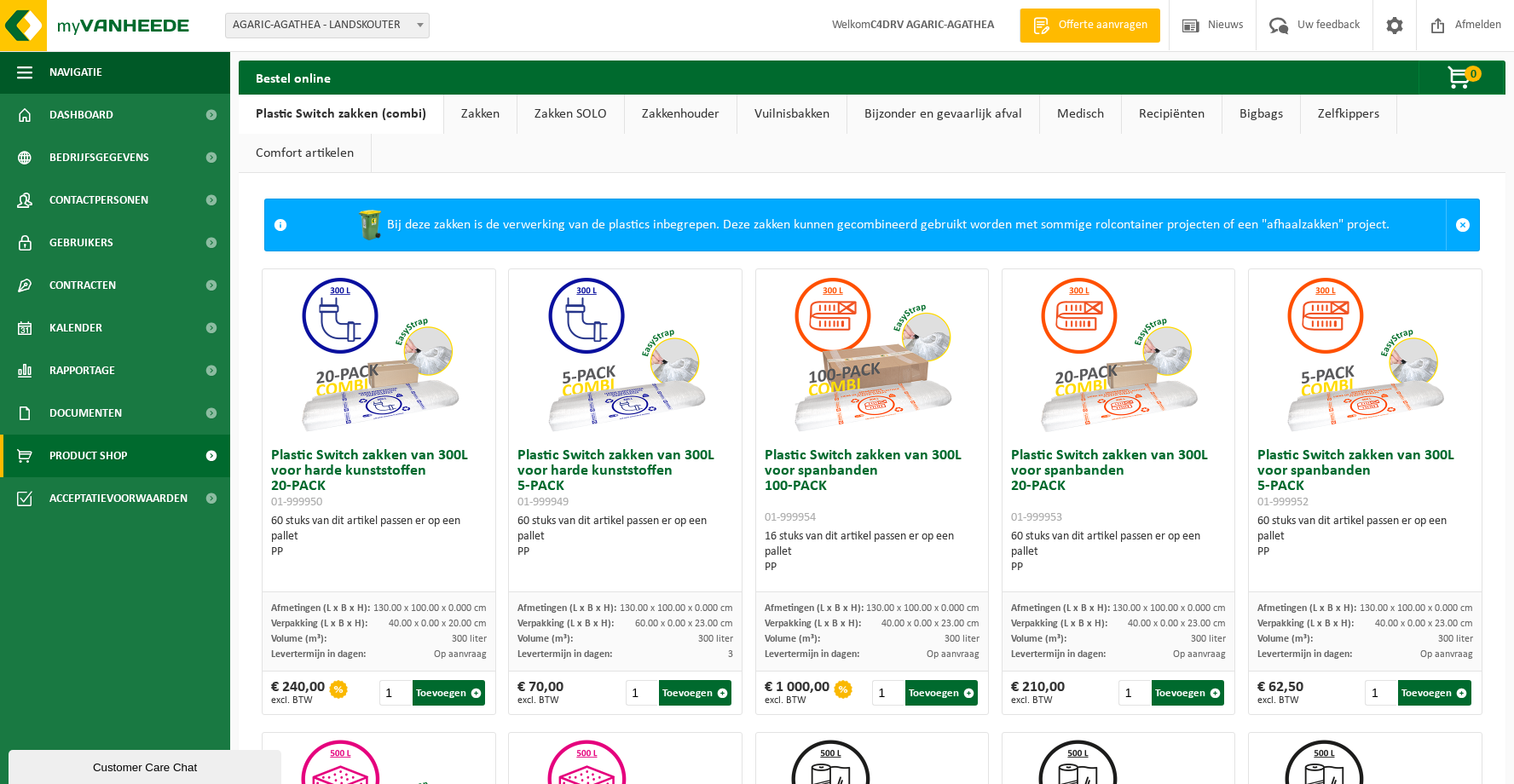
click at [473, 126] on link "Zakken" at bounding box center [480, 113] width 72 height 39
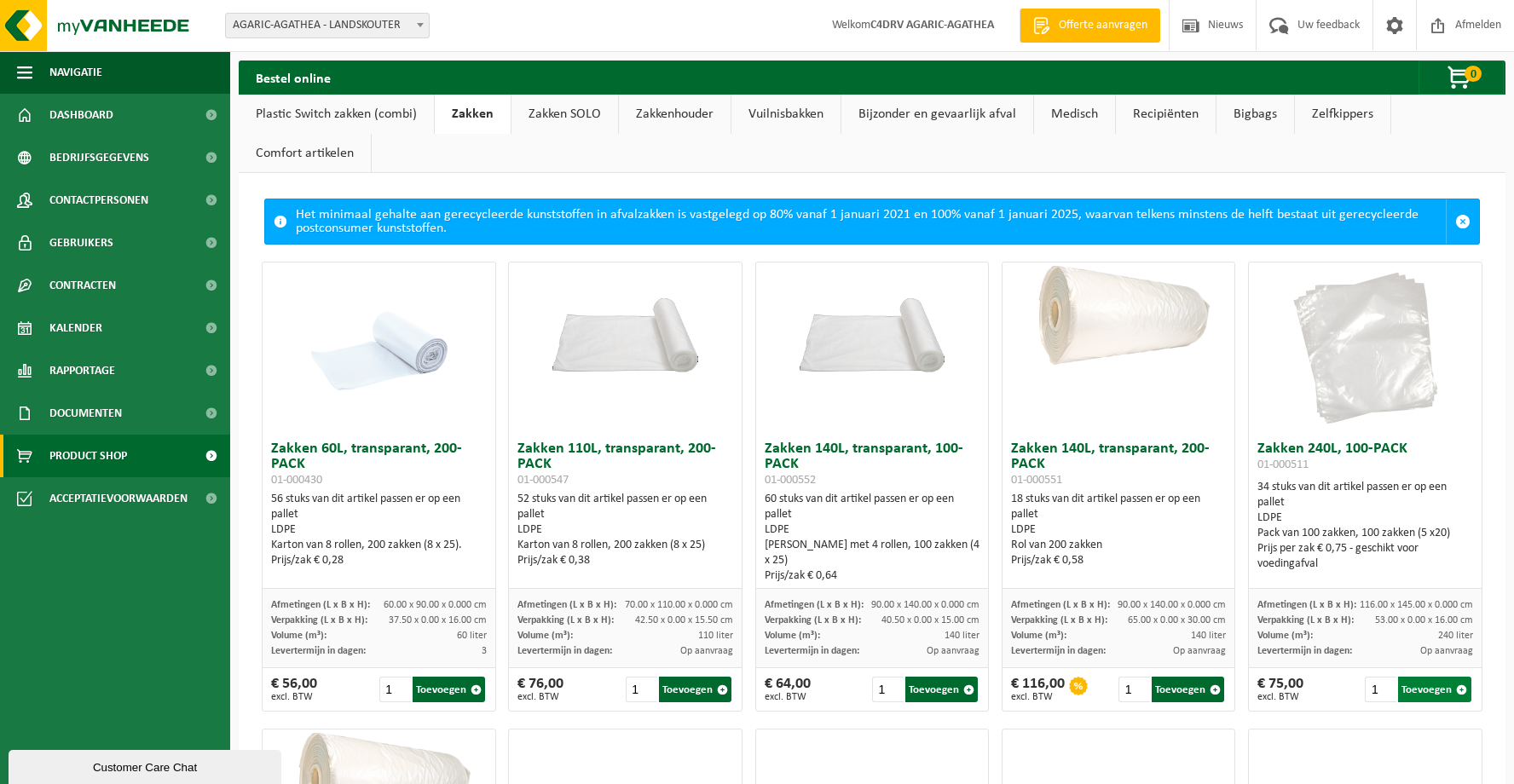
click at [1438, 690] on button "Toevoegen" at bounding box center [1434, 690] width 72 height 26
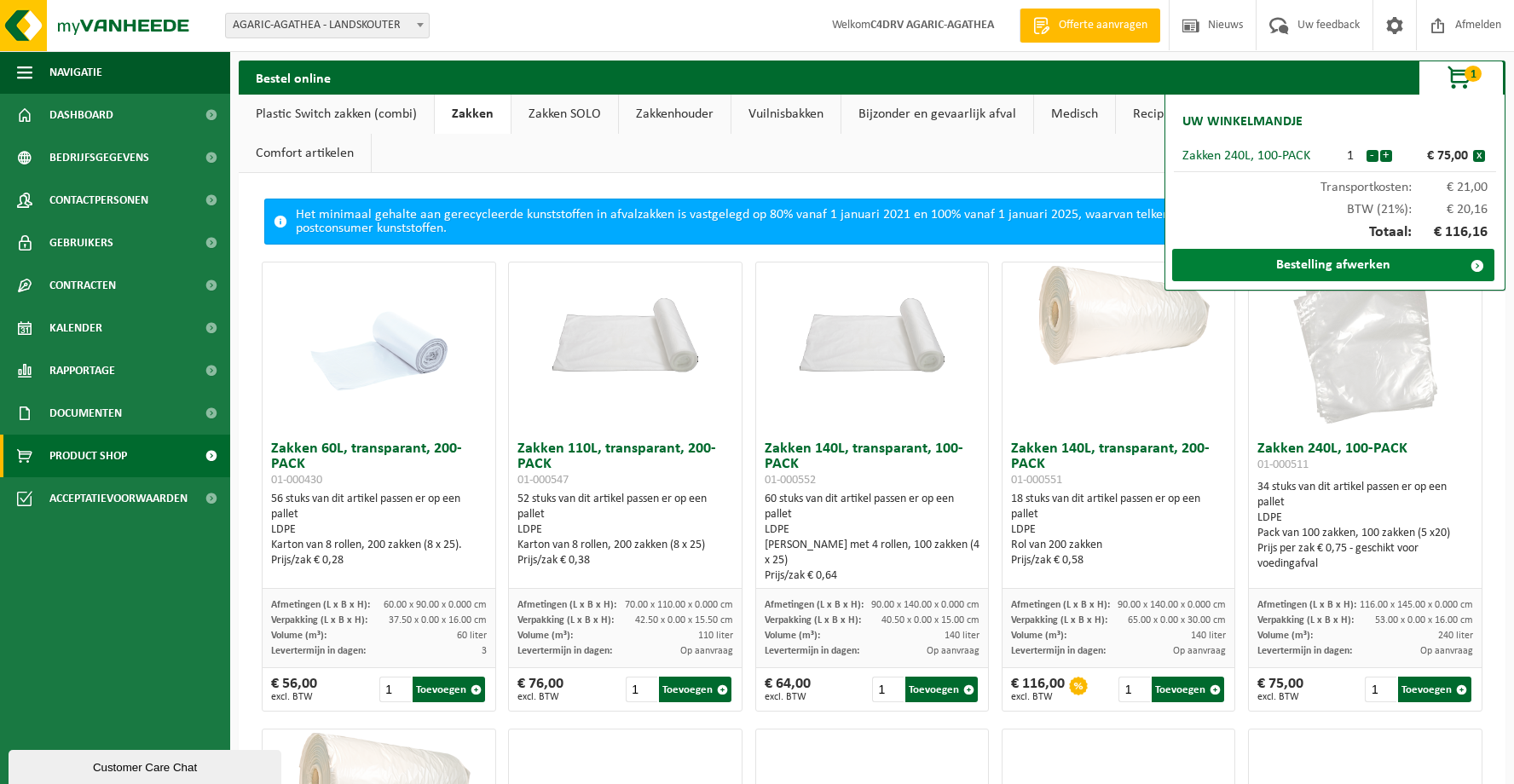
click at [1365, 266] on link "Bestelling afwerken" at bounding box center [1333, 265] width 323 height 33
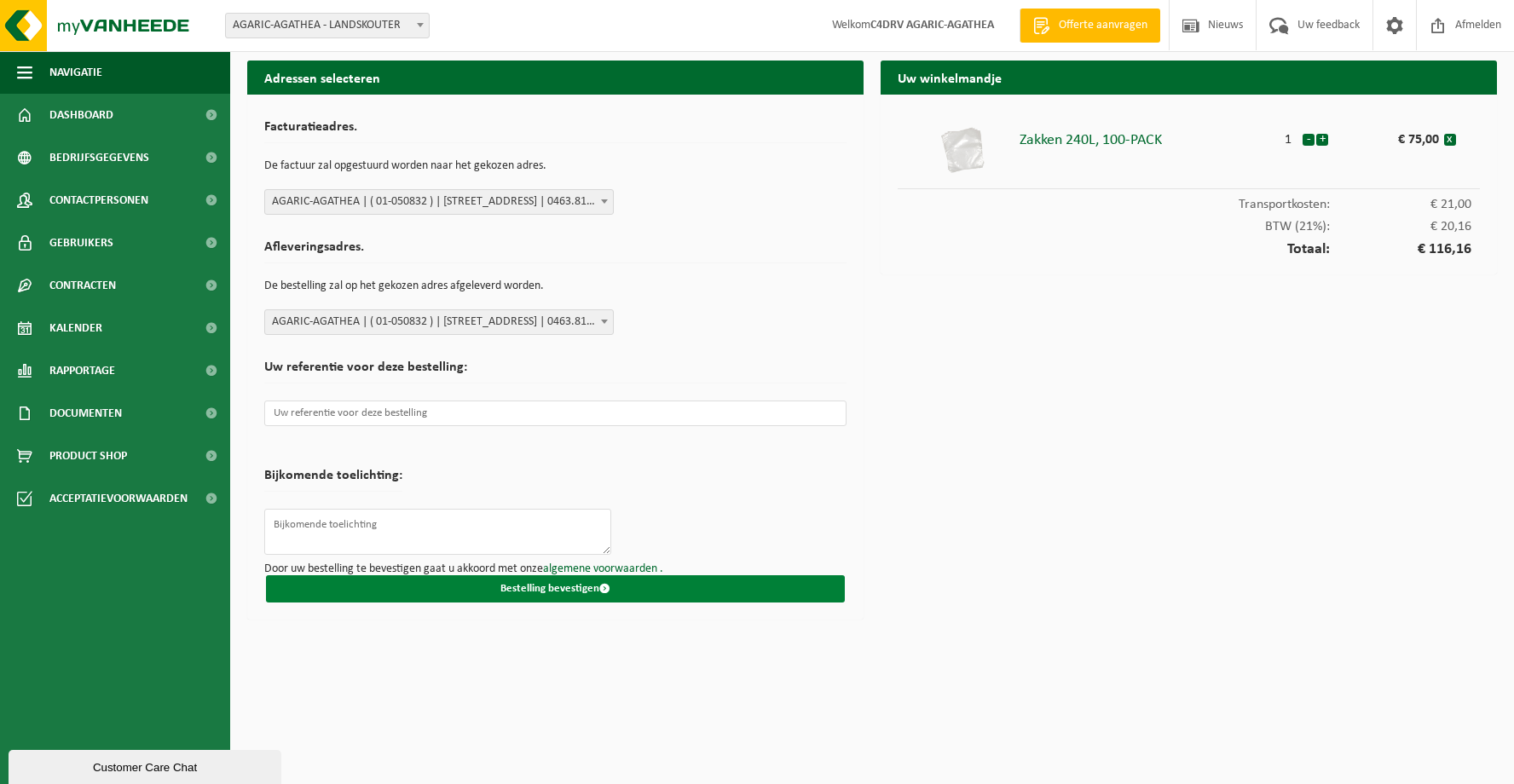
click at [503, 593] on button "Bestelling bevestigen" at bounding box center [555, 588] width 579 height 27
